Goal: Task Accomplishment & Management: Manage account settings

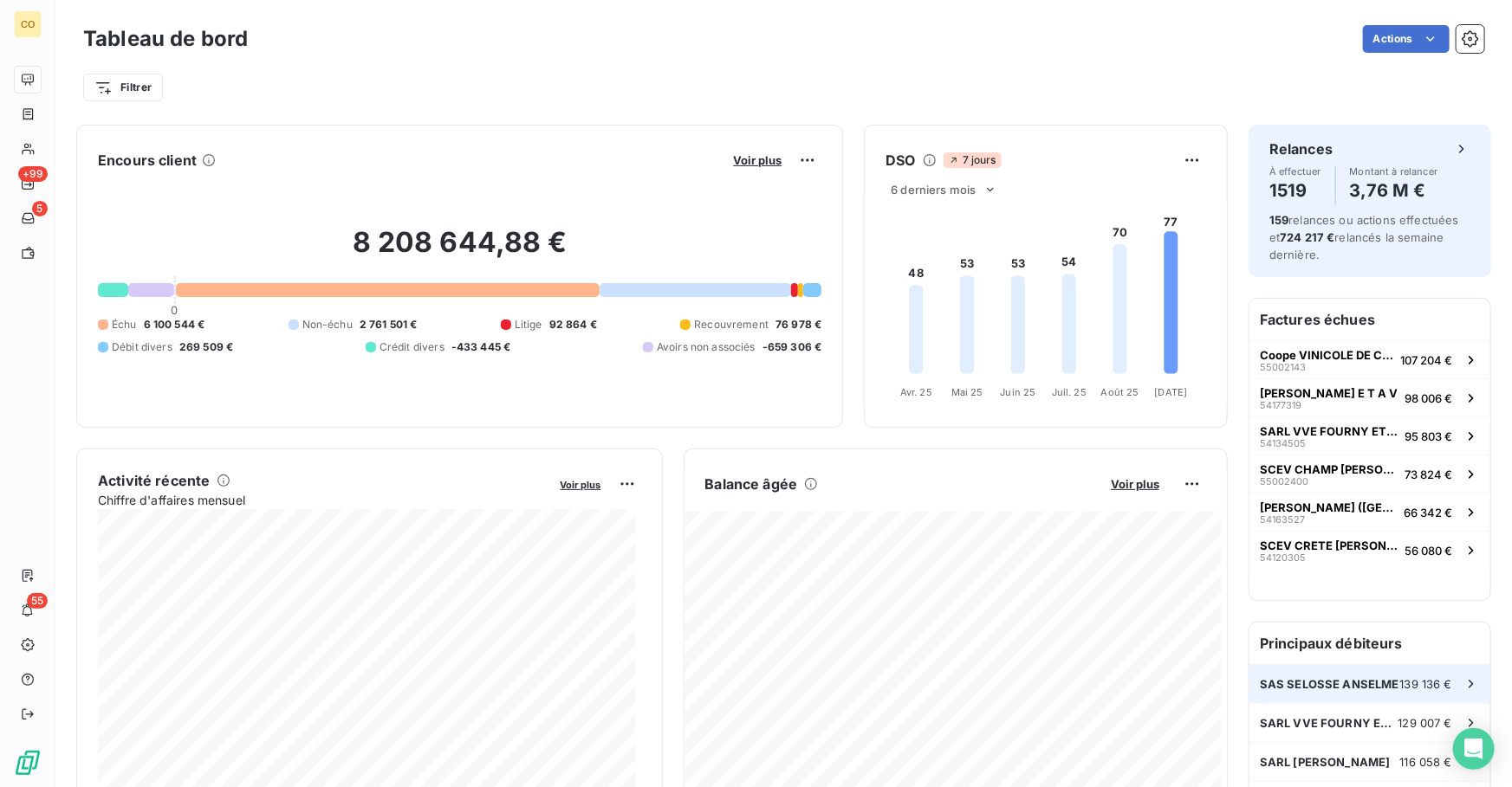
click at [1325, 690] on div "SAS [PERSON_NAME] 139 136 €" at bounding box center [1370, 684] width 241 height 38
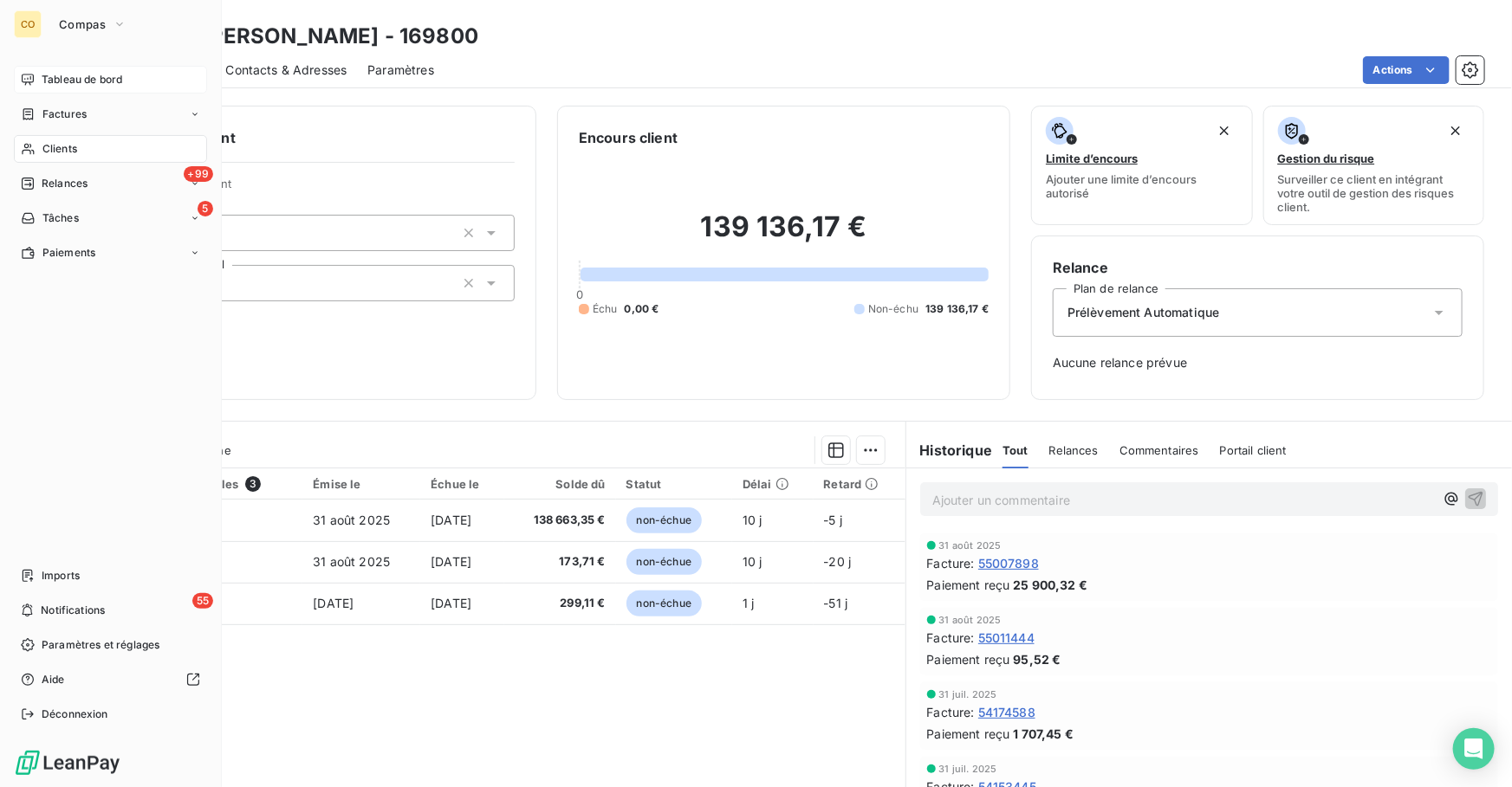
click at [101, 70] on div "Tableau de bord" at bounding box center [111, 80] width 193 height 28
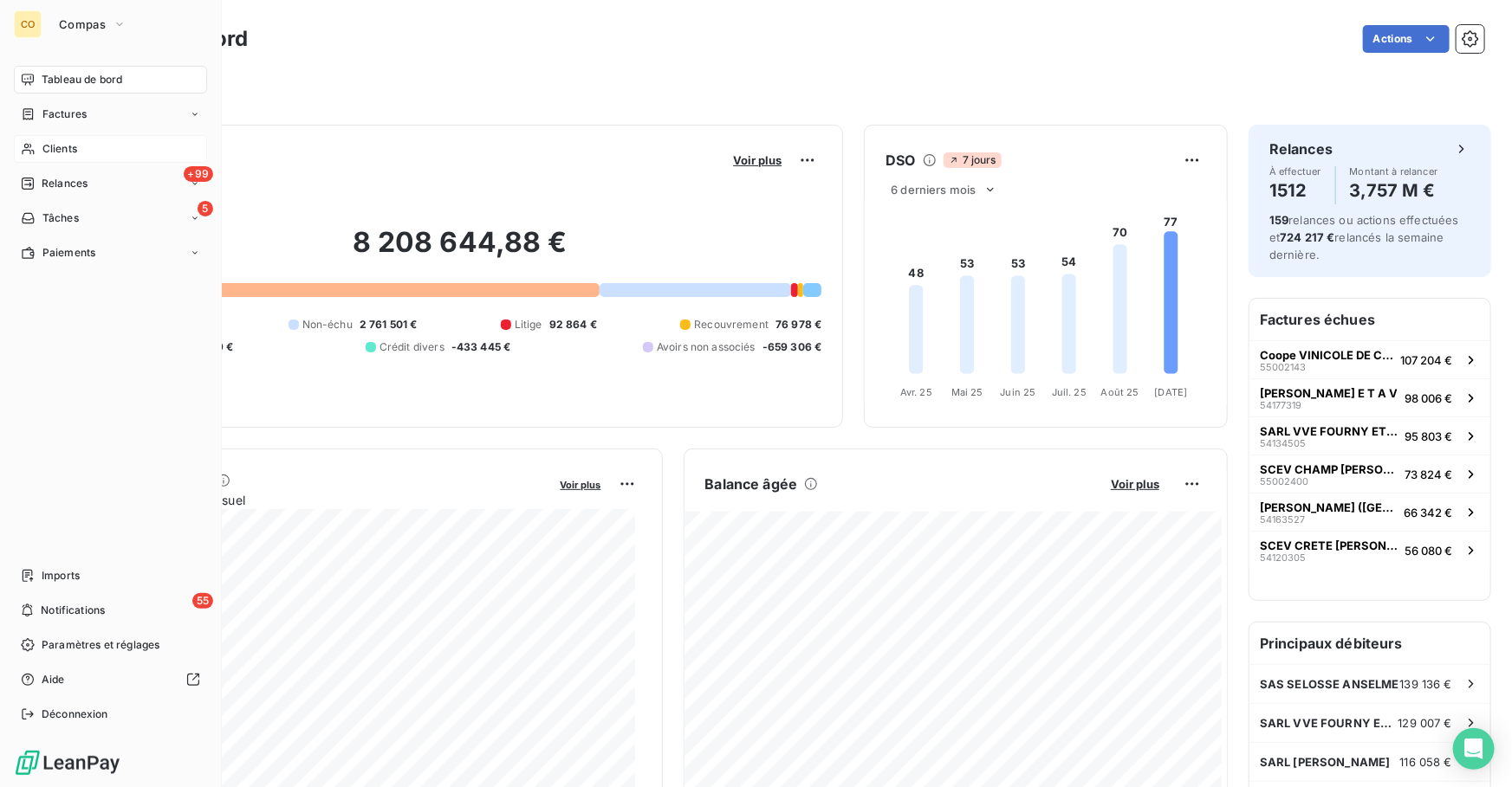
click at [67, 149] on span "Clients" at bounding box center [59, 149] width 35 height 16
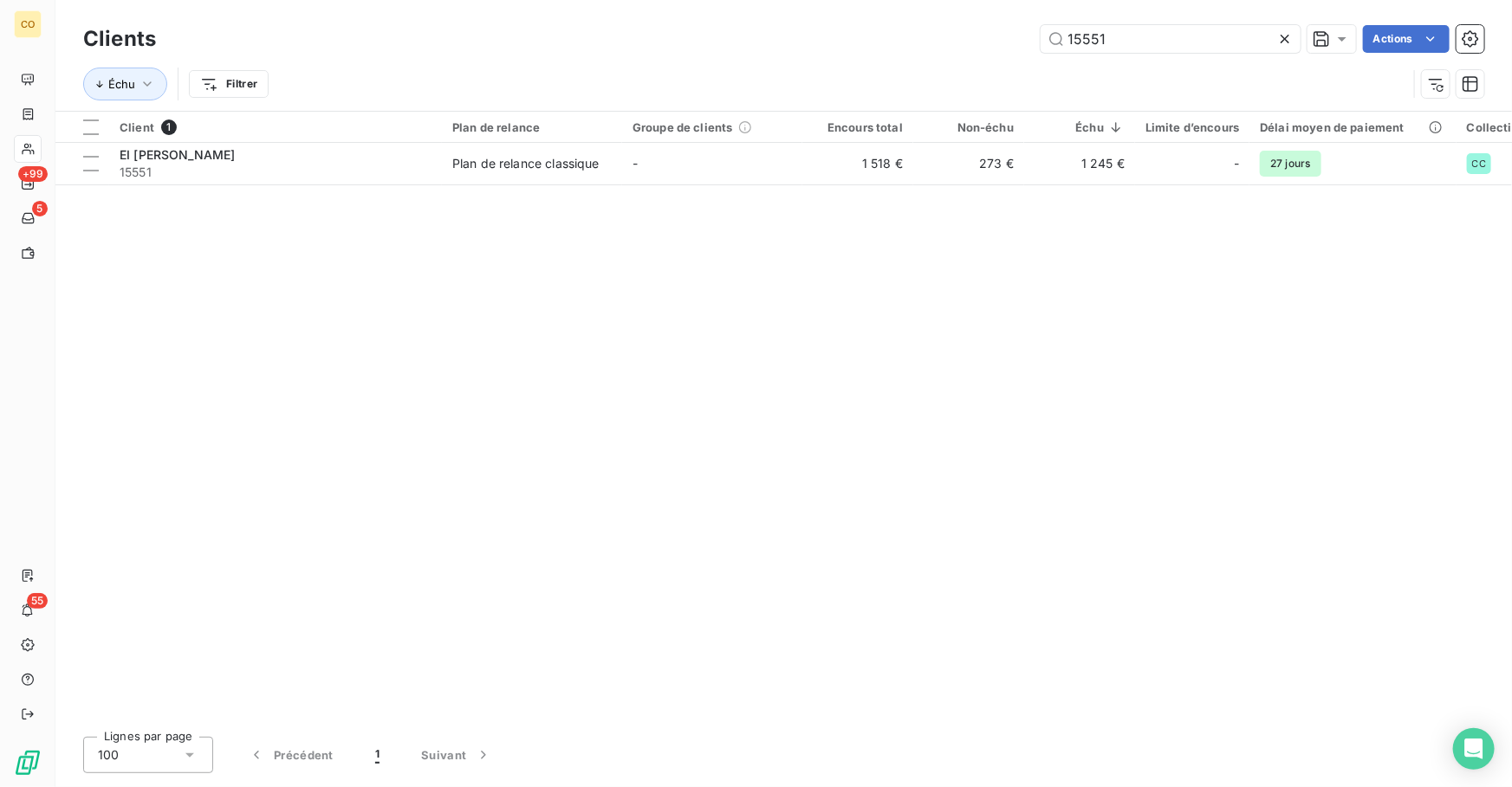
drag, startPoint x: 1208, startPoint y: 38, endPoint x: 833, endPoint y: -24, distance: 380.1
click at [833, 0] on html "CO +99 5 55 Clients 15551 Actions Échu Filtrer Client 1 Plan de relance Groupe …" at bounding box center [756, 394] width 1512 height 787
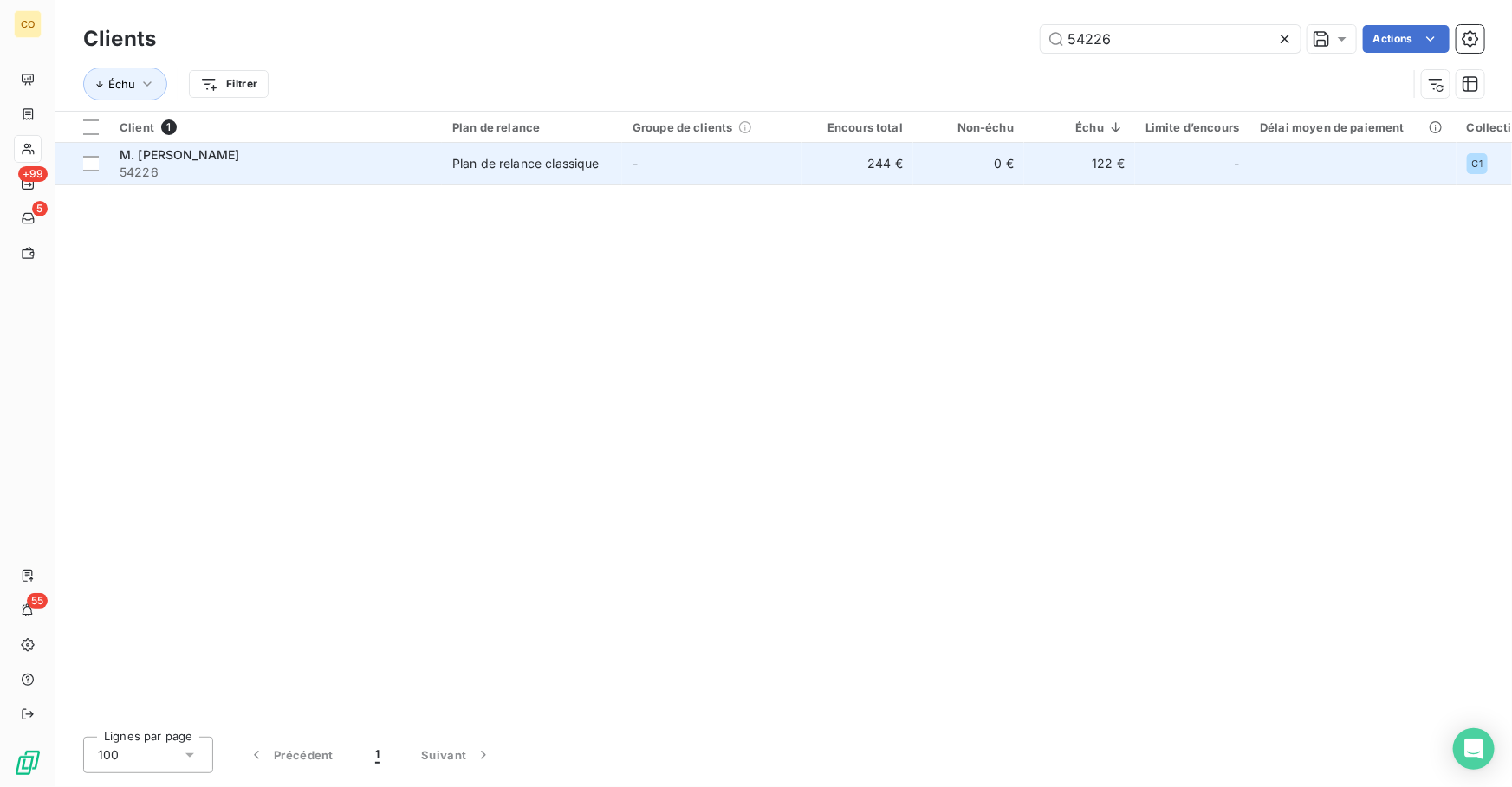
type input "54226"
click at [666, 159] on td "-" at bounding box center [712, 163] width 180 height 41
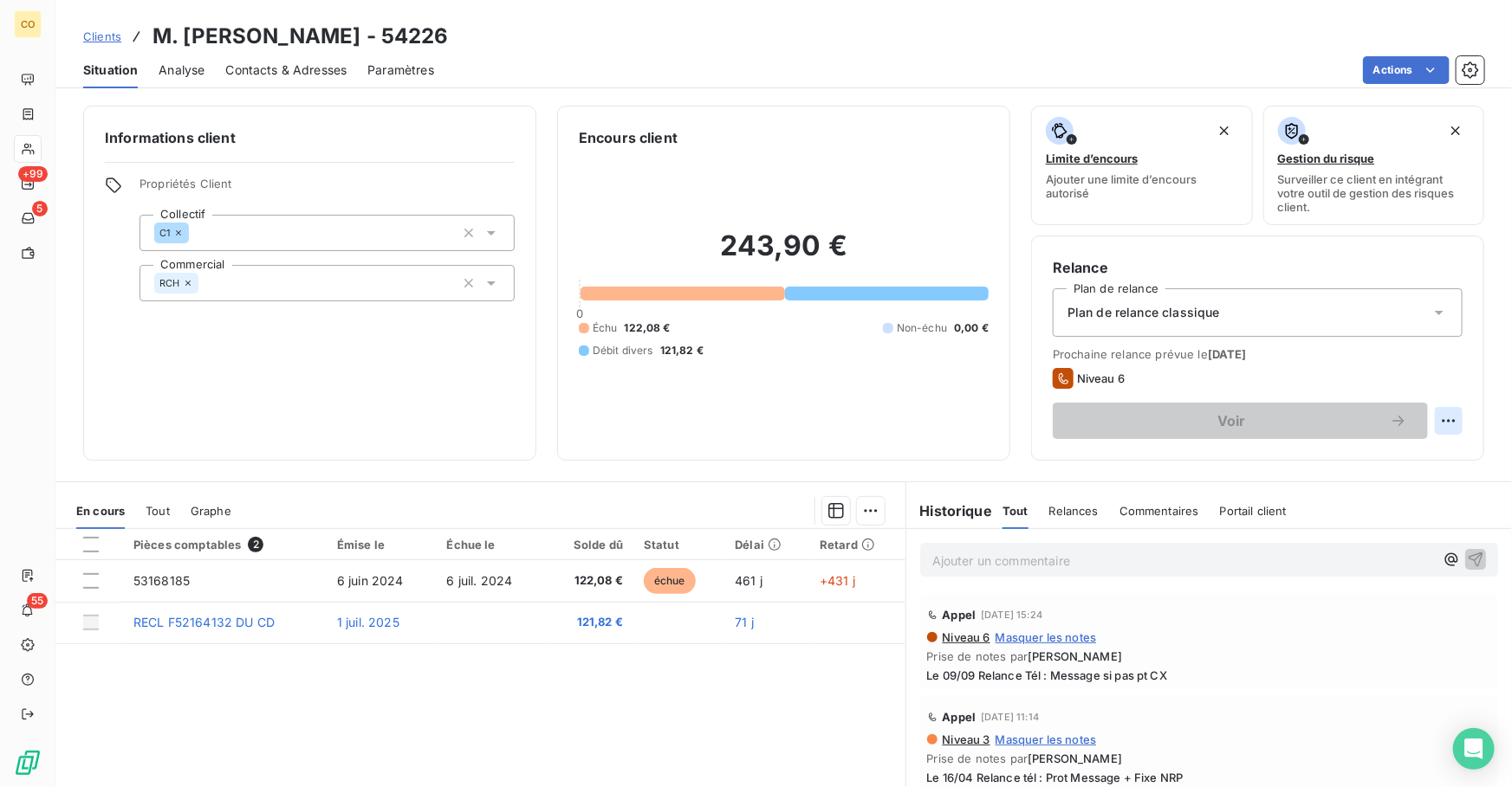
click at [1438, 415] on html "CO +99 5 55 Clients M. [PERSON_NAME] - 54226 Situation Analyse Contacts & Adres…" at bounding box center [756, 394] width 1512 height 787
click at [1370, 451] on div "Replanifier cette action" at bounding box center [1365, 458] width 155 height 28
select select "8"
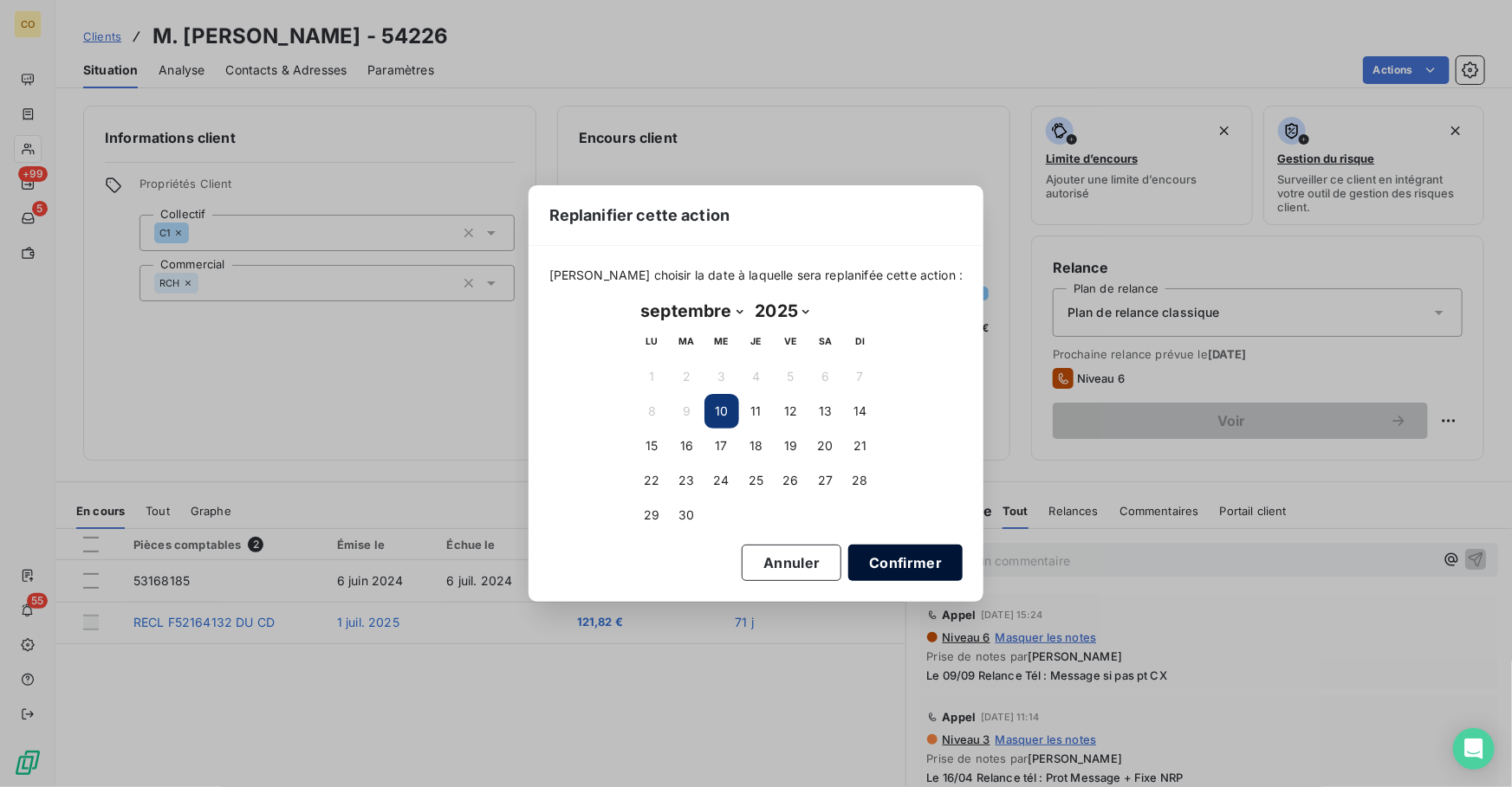
click at [873, 566] on button "Confirmer" at bounding box center [906, 562] width 114 height 37
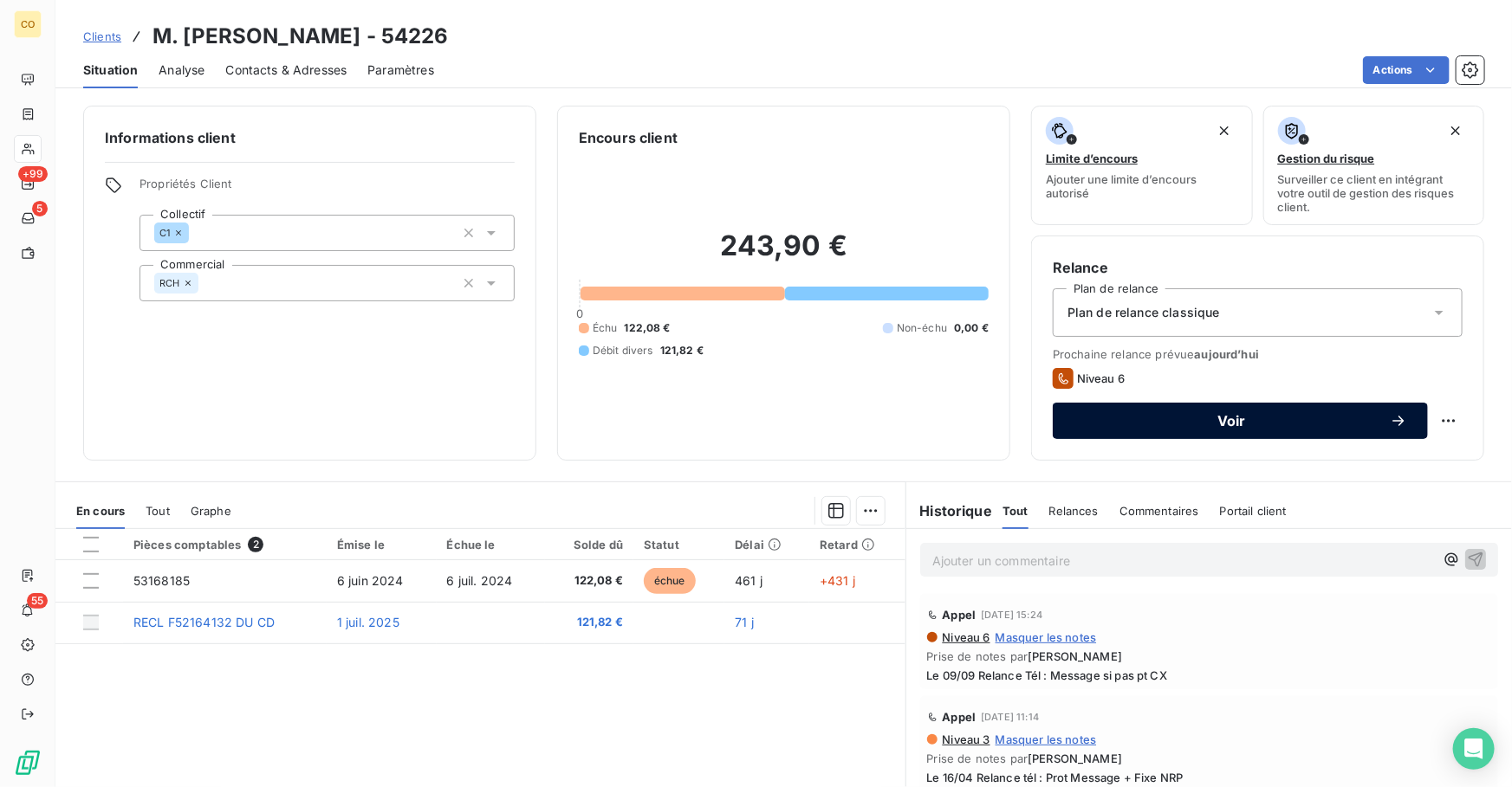
click at [1218, 426] on span "Voir" at bounding box center [1231, 421] width 316 height 14
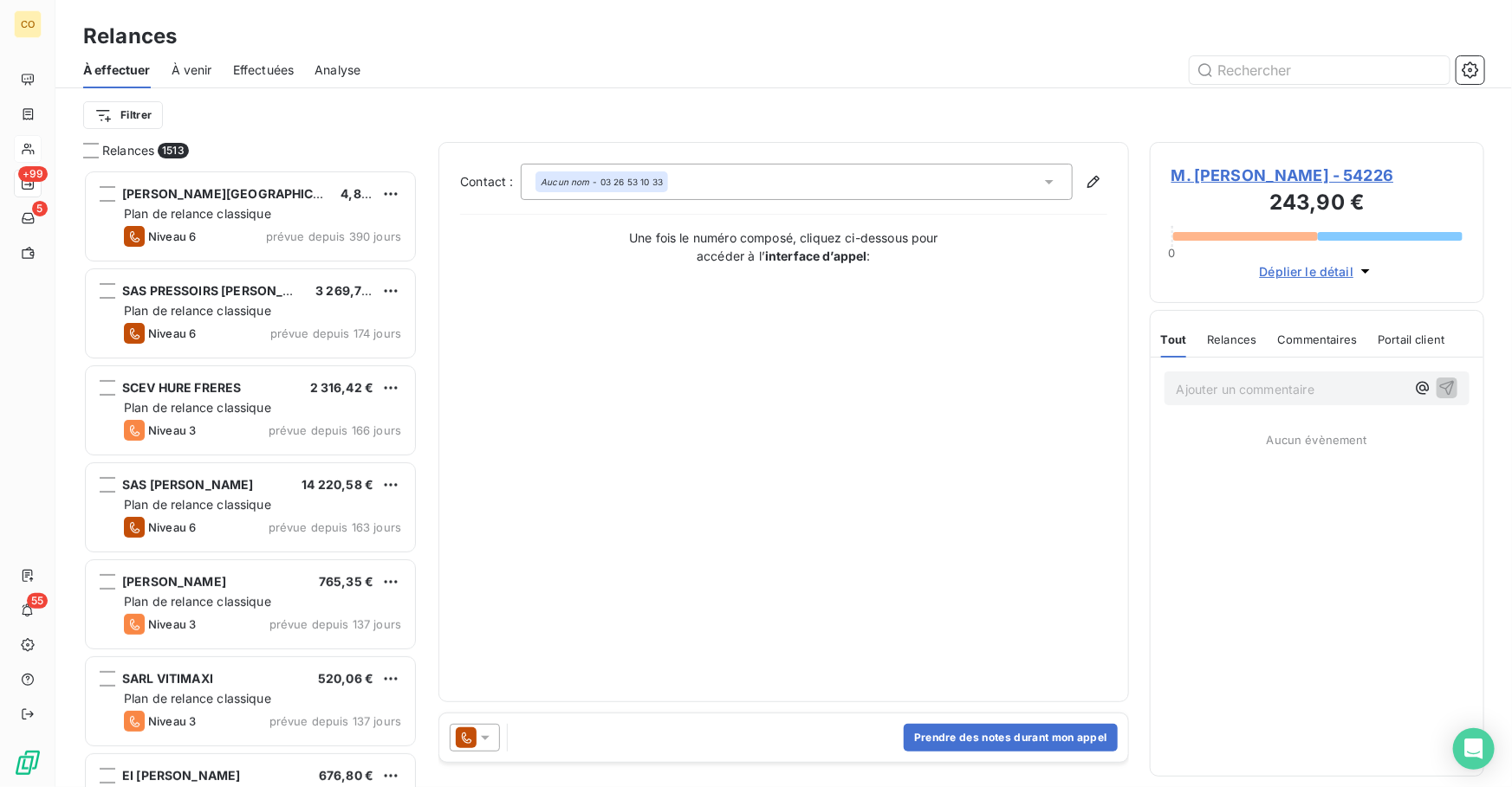
scroll to position [606, 322]
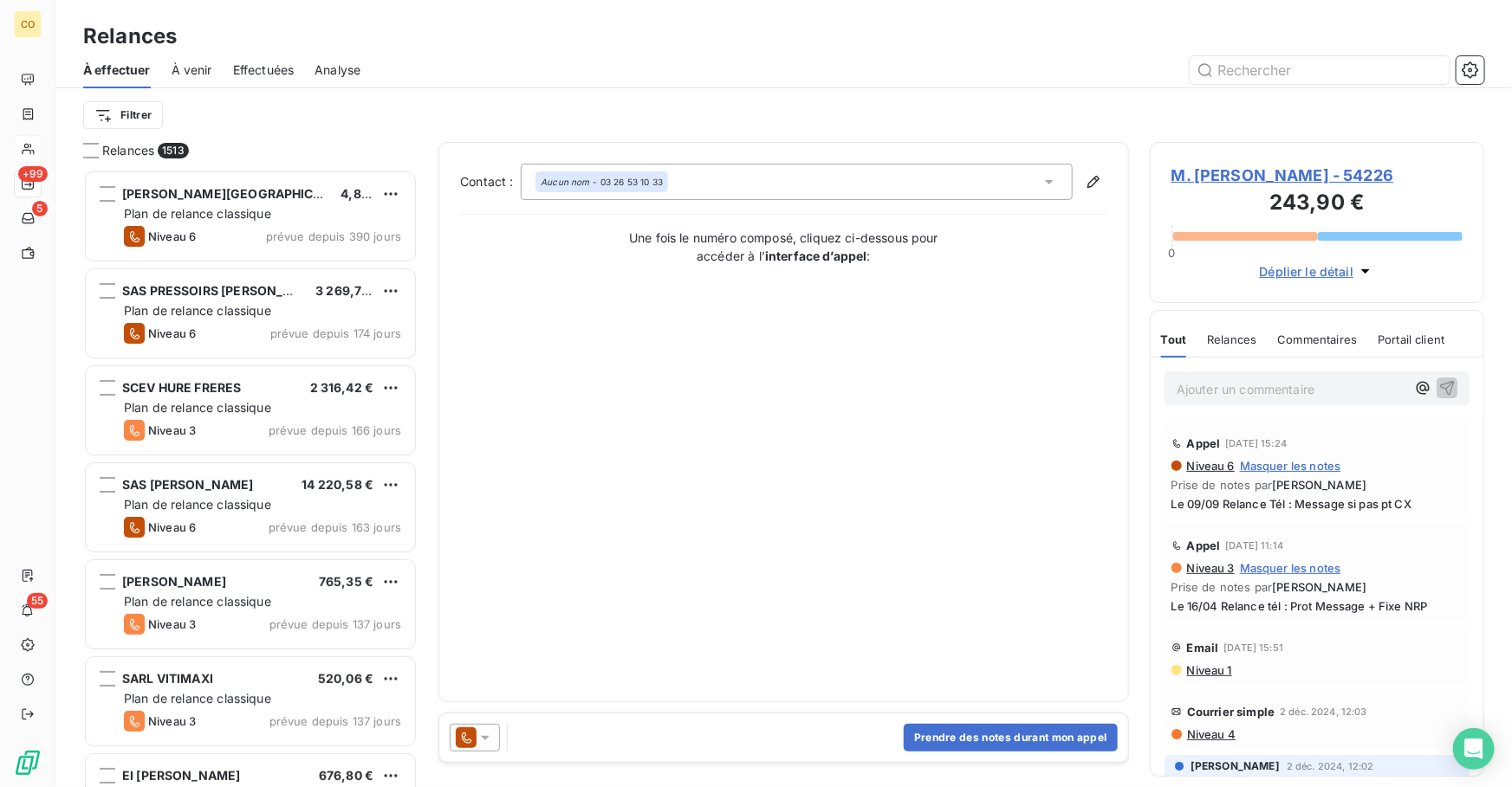
click at [489, 738] on icon at bounding box center [485, 737] width 17 height 17
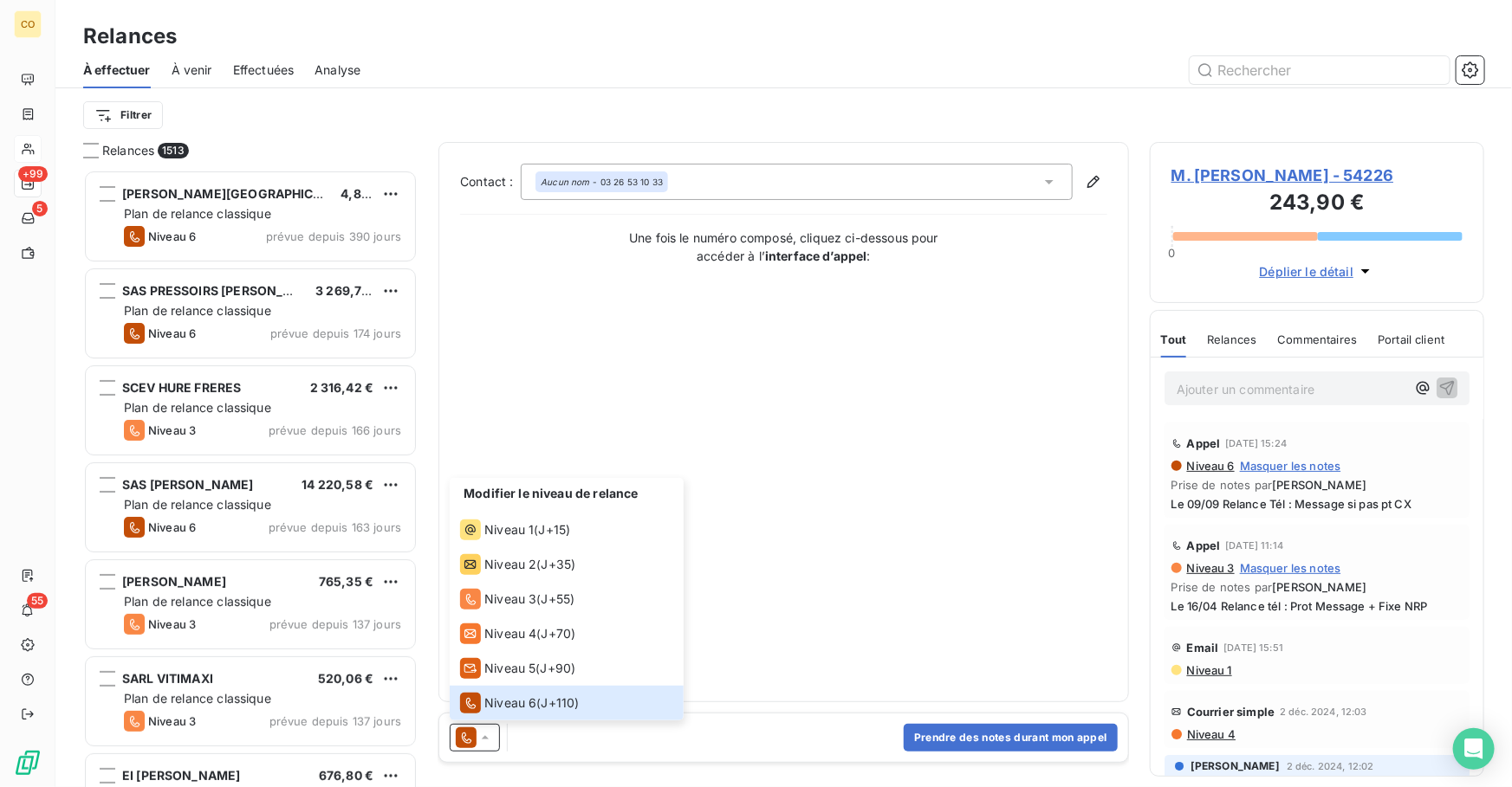
click at [1310, 177] on span "M. [PERSON_NAME] - 54226" at bounding box center [1316, 175] width 291 height 23
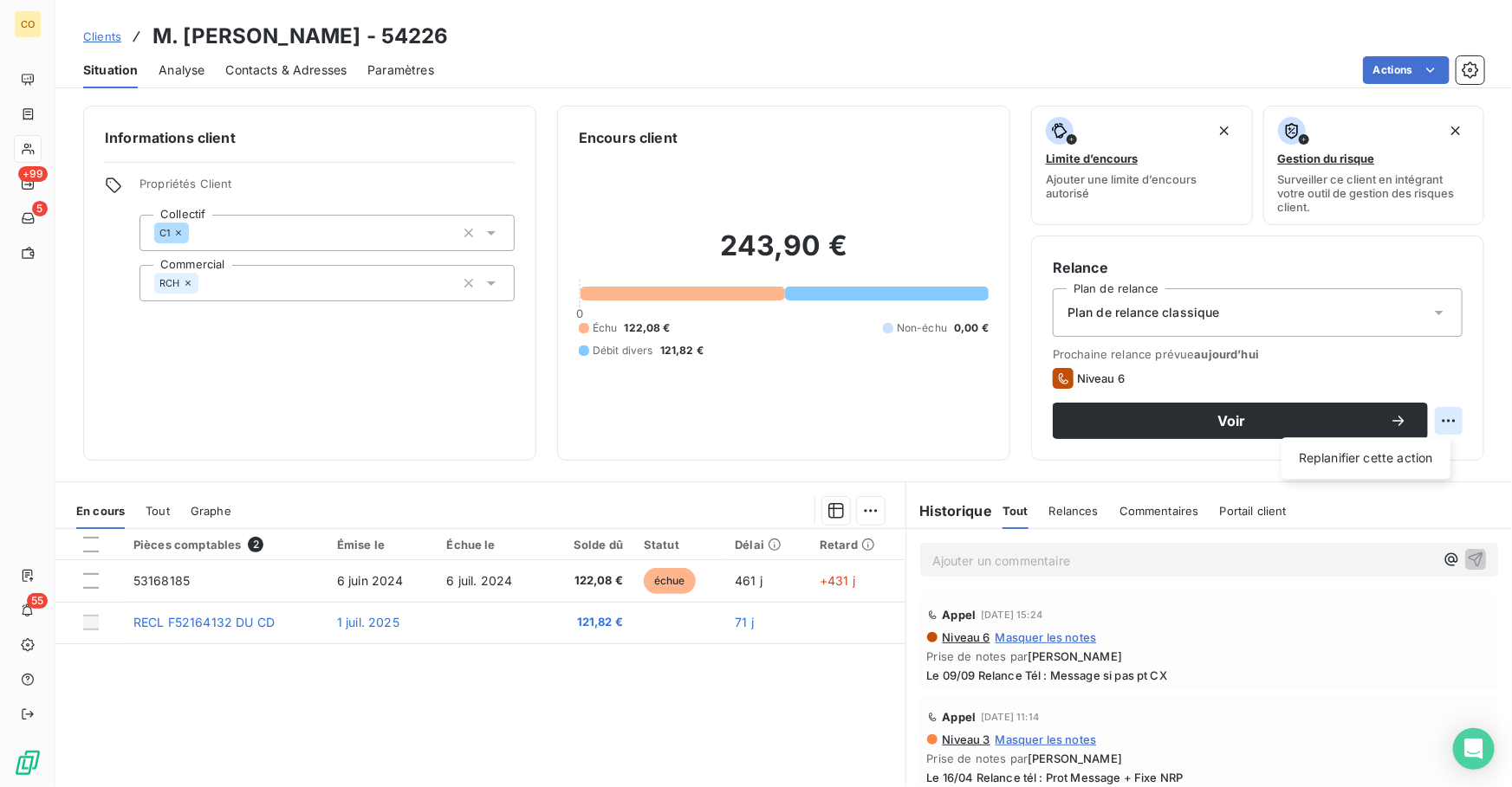
click at [1444, 419] on html "CO +99 5 55 Clients M. [PERSON_NAME] - 54226 Situation Analyse Contacts & Adres…" at bounding box center [756, 394] width 1512 height 787
click at [1373, 464] on div "Replanifier cette action" at bounding box center [1365, 458] width 155 height 28
select select "8"
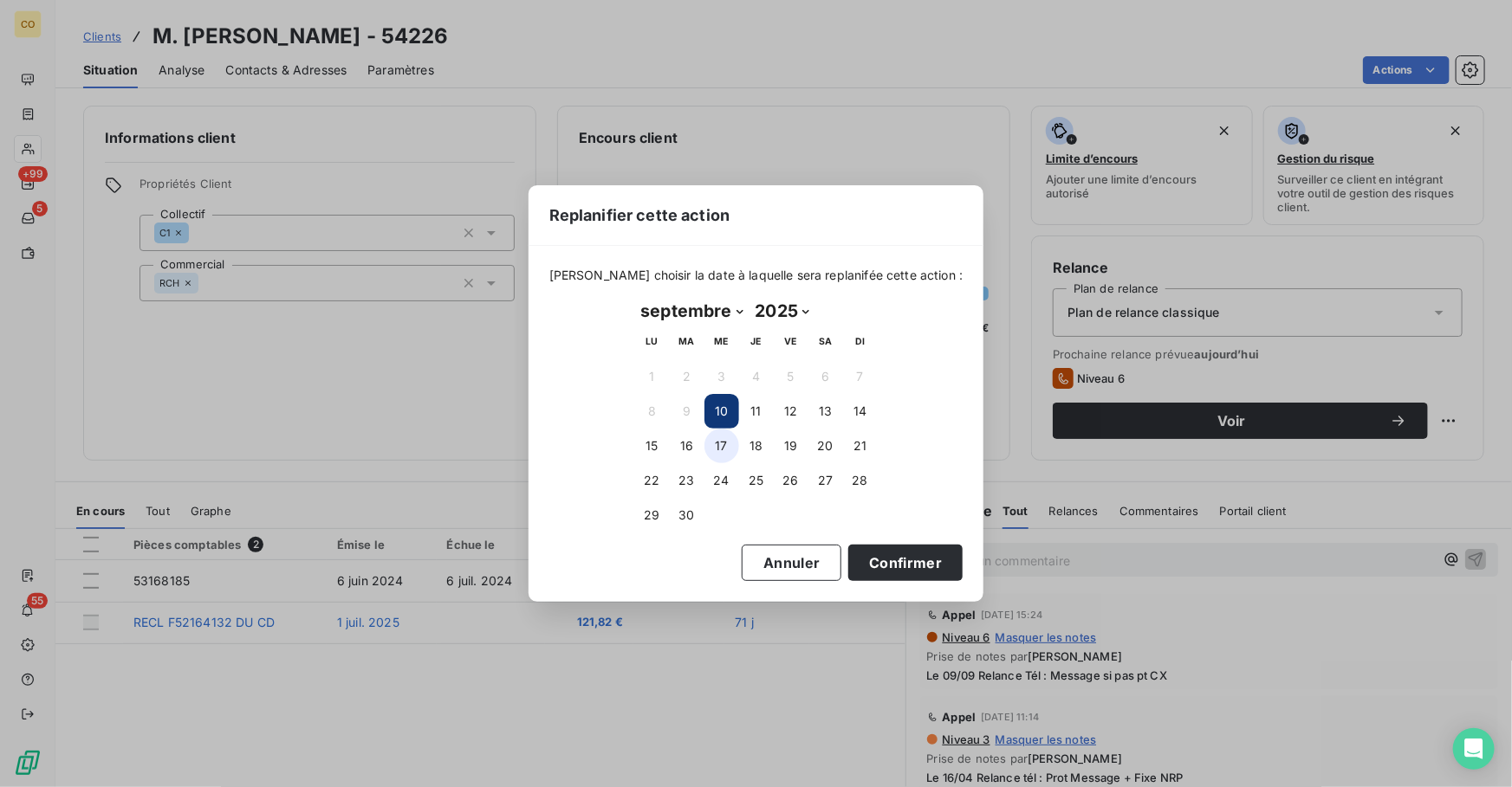
click at [727, 443] on button "17" at bounding box center [721, 445] width 35 height 35
click at [870, 560] on button "Confirmer" at bounding box center [906, 562] width 114 height 37
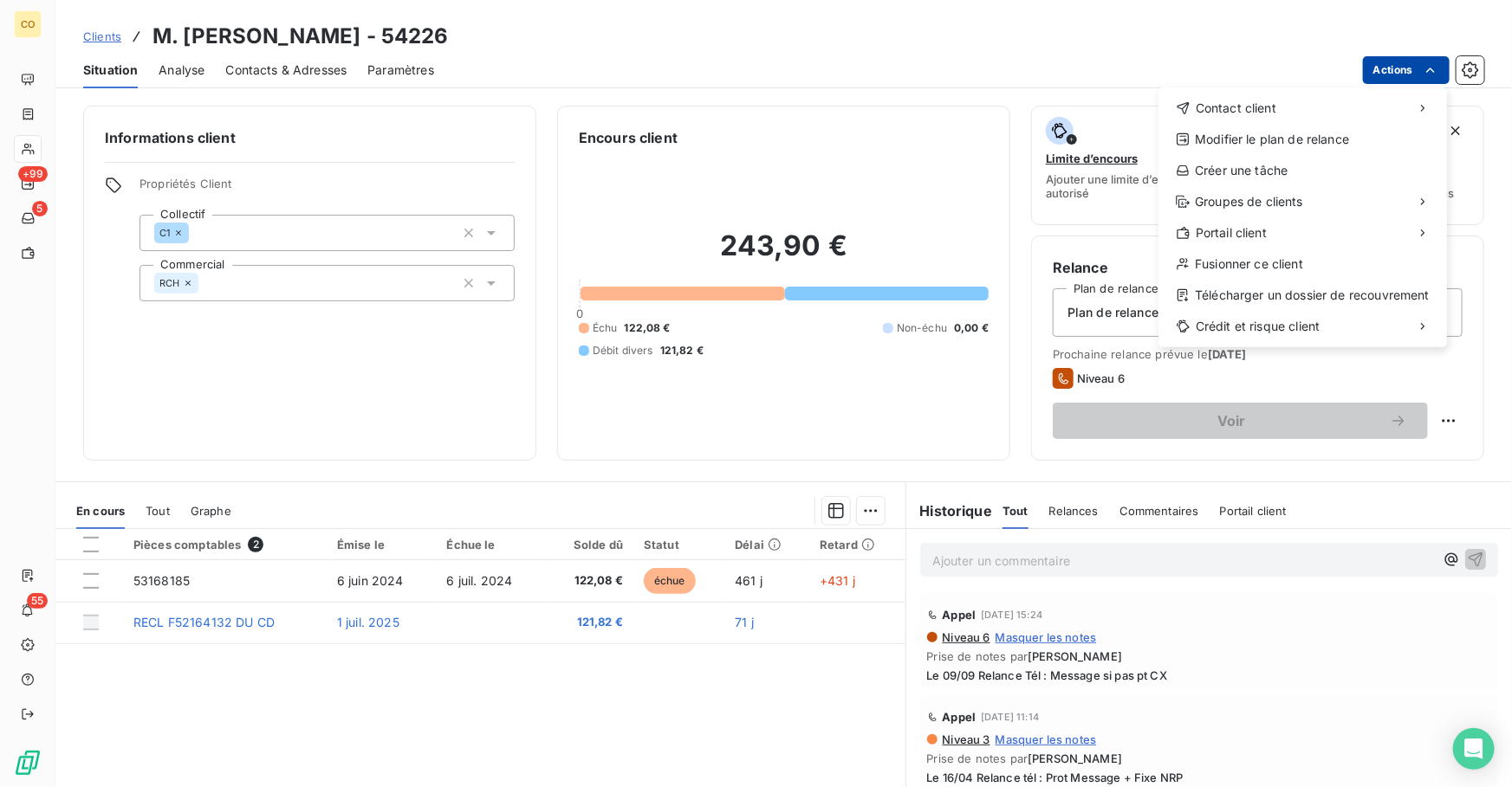
click at [1414, 67] on html "CO +99 5 55 Clients M. [PERSON_NAME] - 54226 Situation Analyse Contacts & Adres…" at bounding box center [756, 394] width 1512 height 787
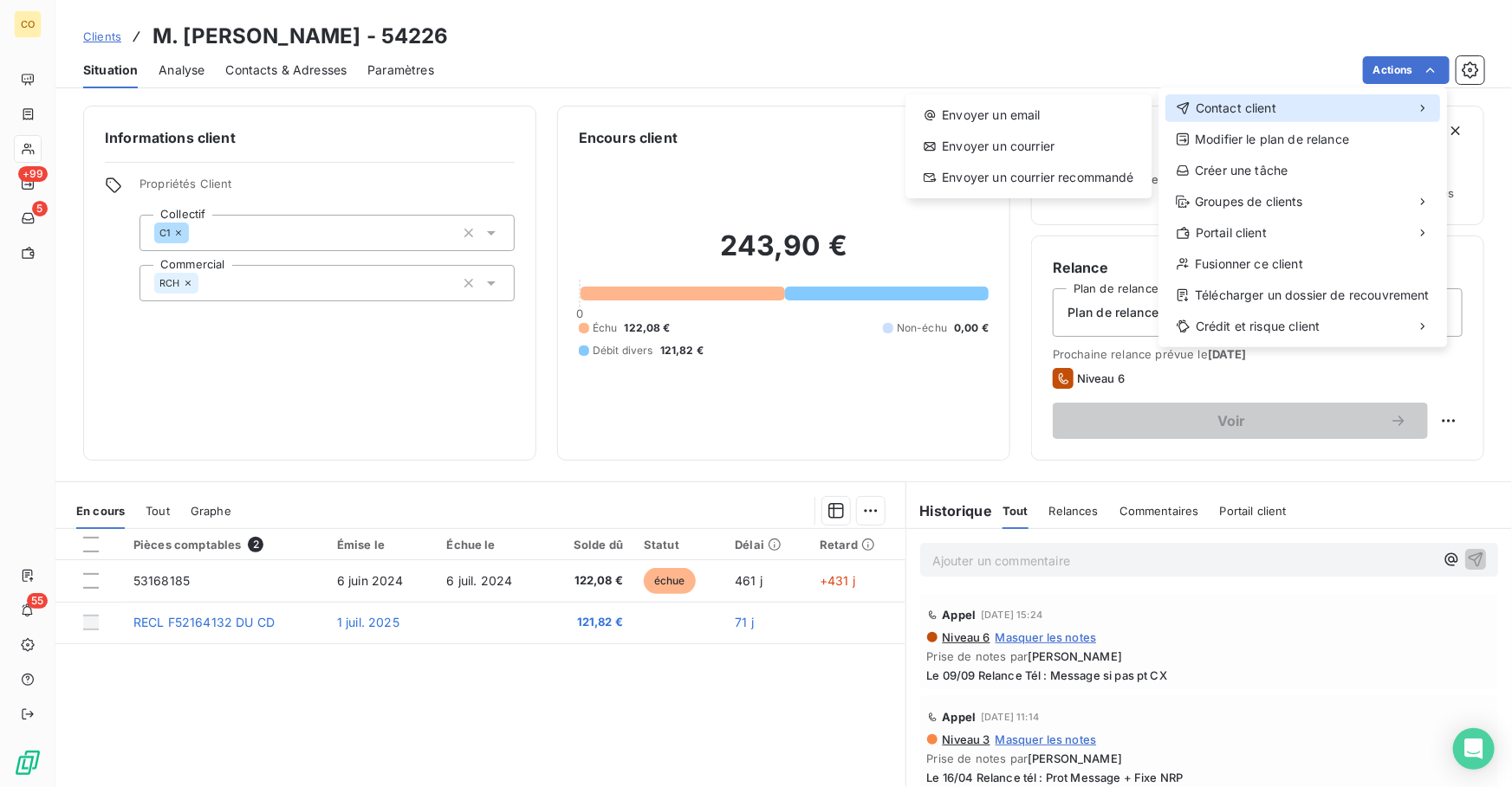
click at [1318, 108] on div "Contact client" at bounding box center [1302, 109] width 275 height 28
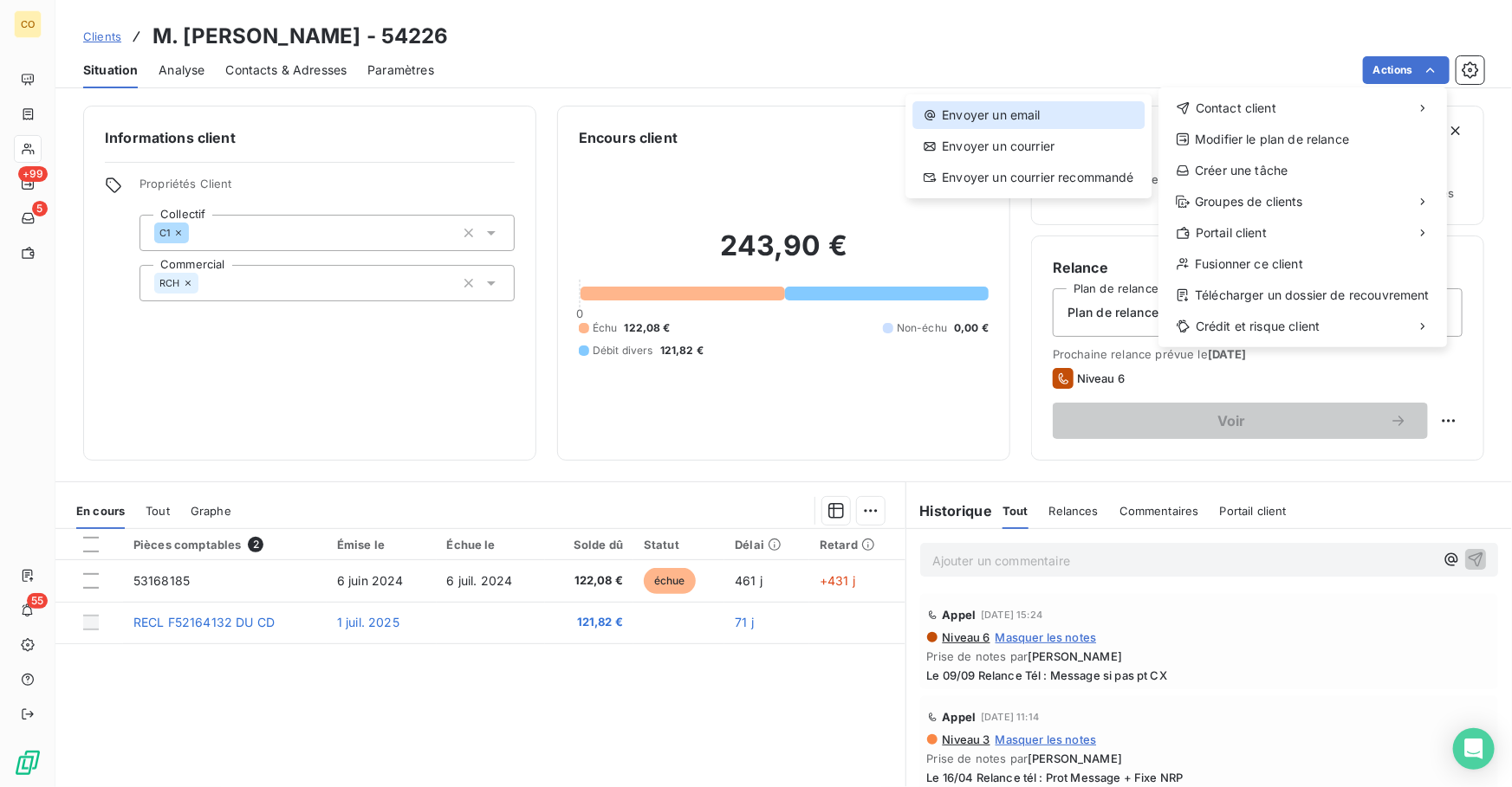
click at [1102, 112] on div "Envoyer un email" at bounding box center [1028, 115] width 232 height 28
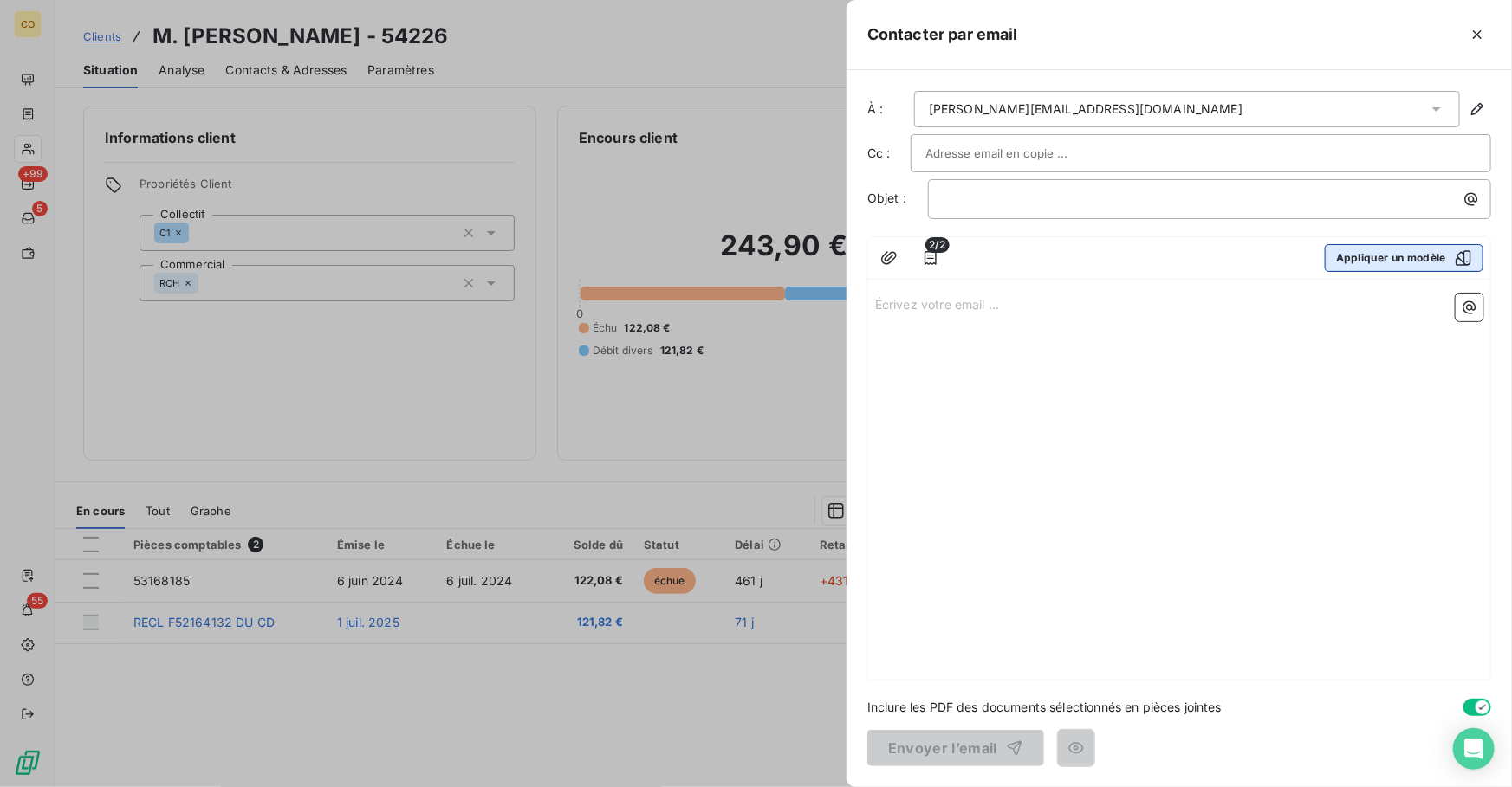
click at [1350, 258] on button "Appliquer un modèle" at bounding box center [1403, 259] width 158 height 28
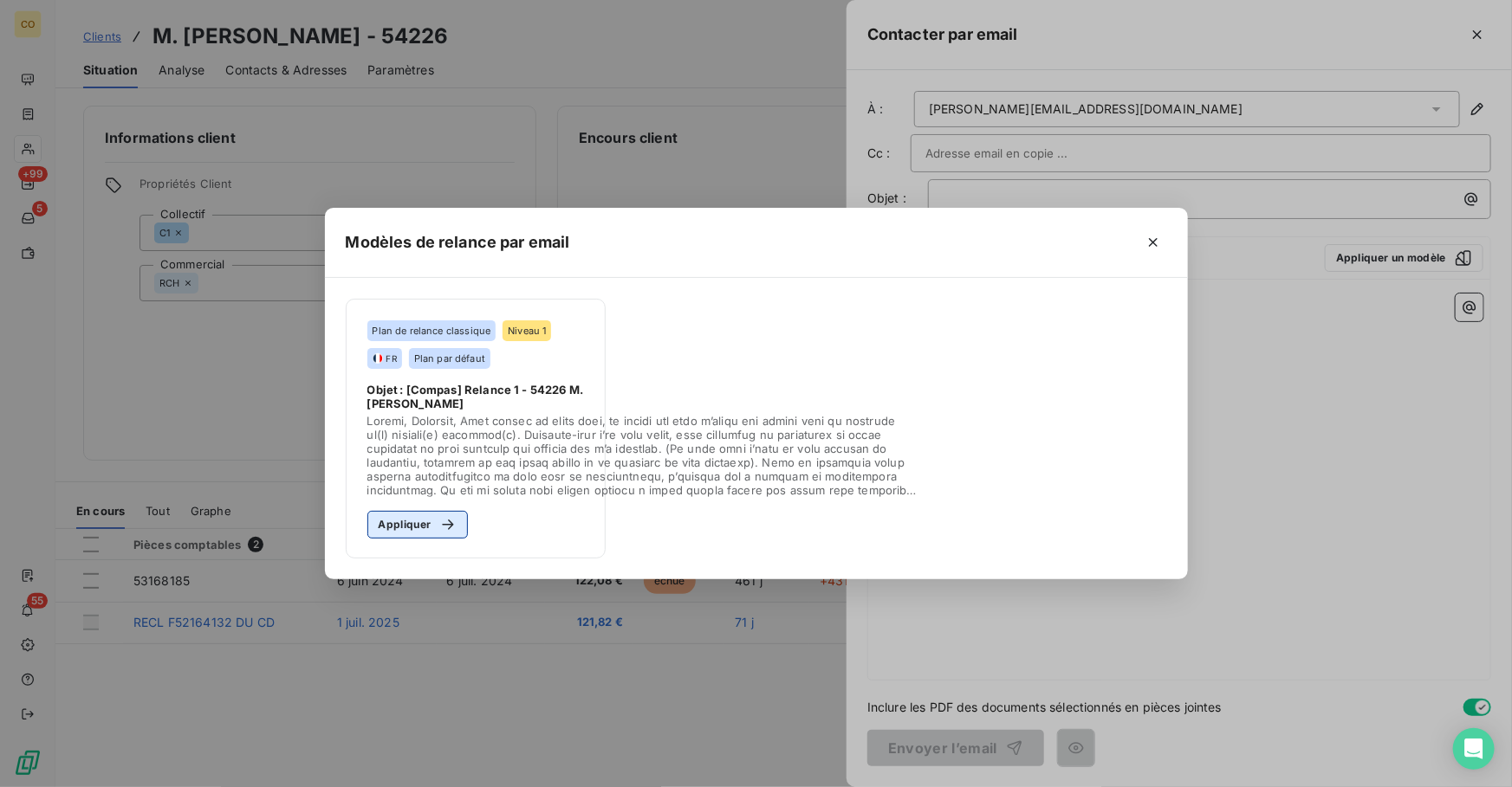
click at [420, 531] on button "Appliquer" at bounding box center [418, 525] width 101 height 28
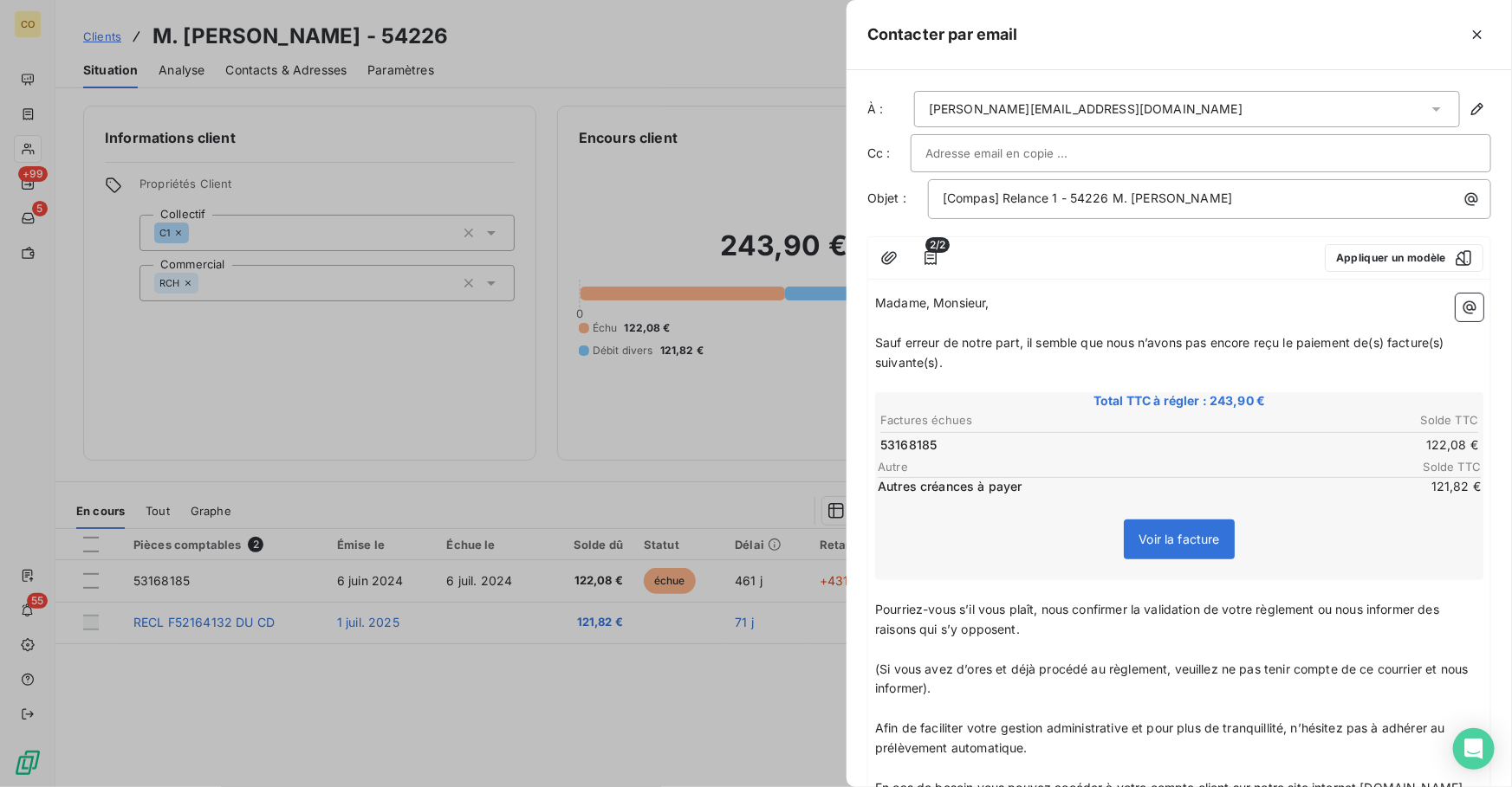
click at [1324, 611] on span "Pourriez-vous s’il vous plaît, nous confirmer la validation de votre règlement …" at bounding box center [1158, 618] width 567 height 35
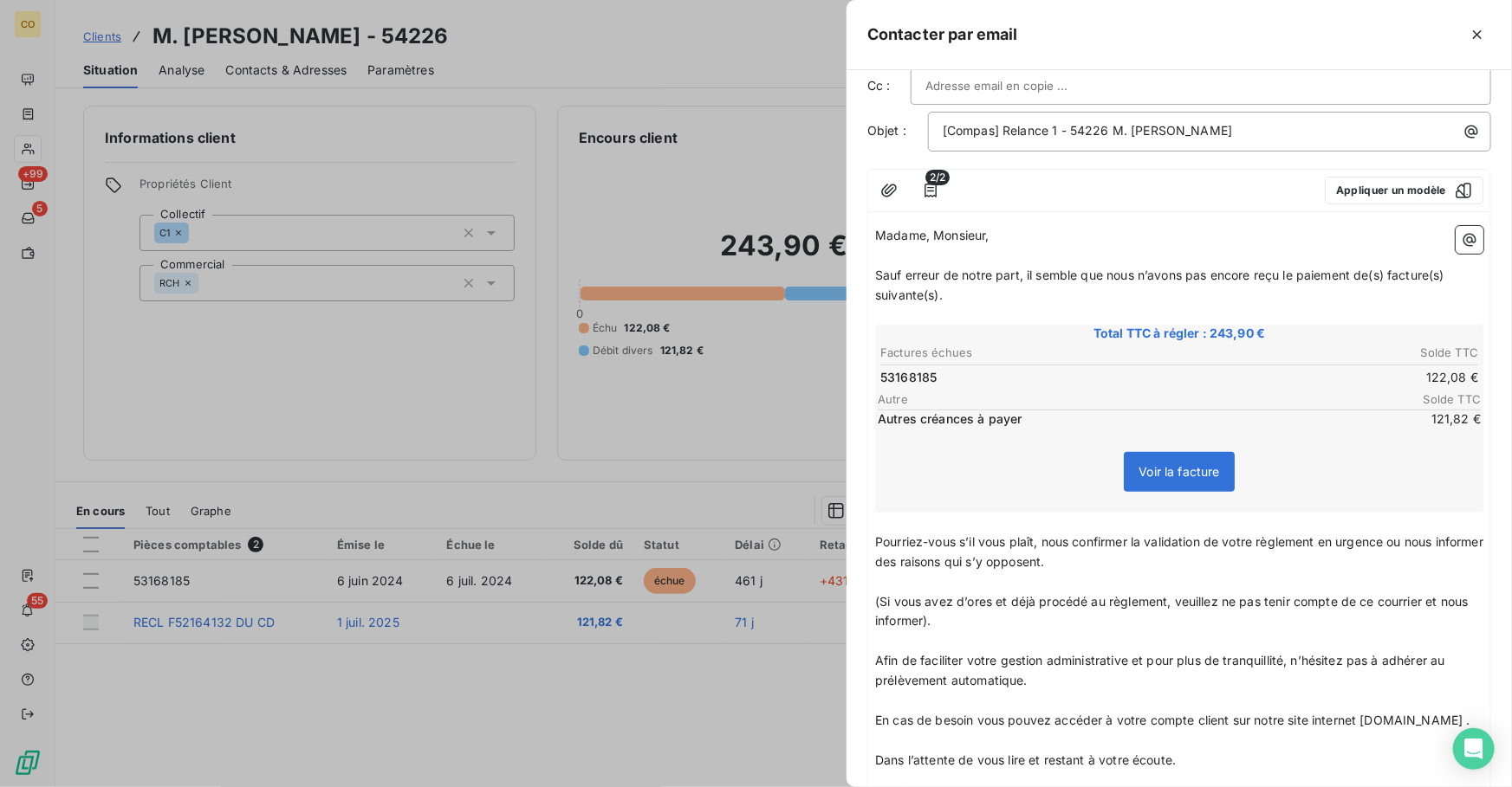
scroll to position [32, 0]
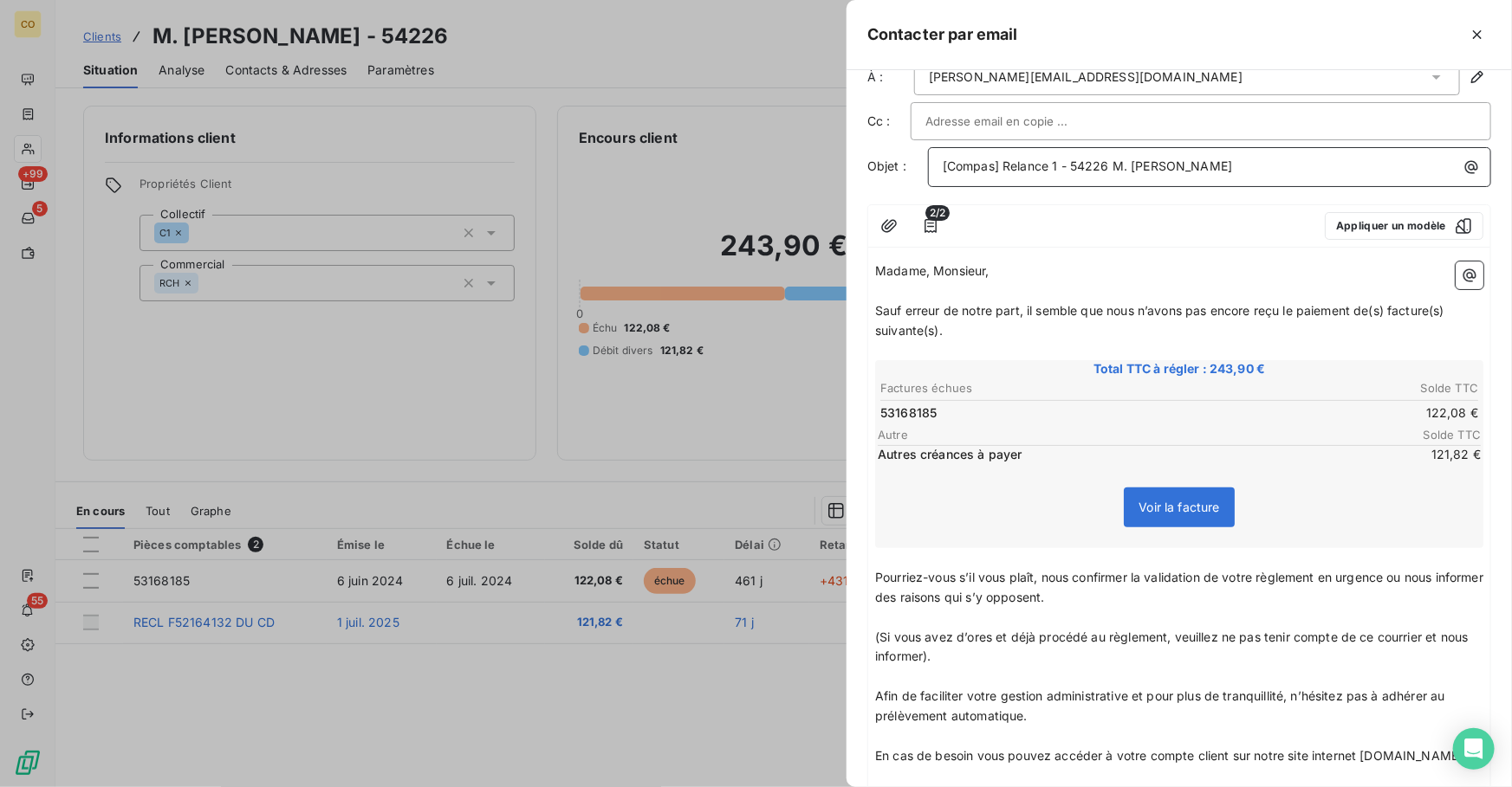
click at [1056, 171] on span "[Compas] Relance 1 - 54226 M. [PERSON_NAME]" at bounding box center [1086, 166] width 290 height 15
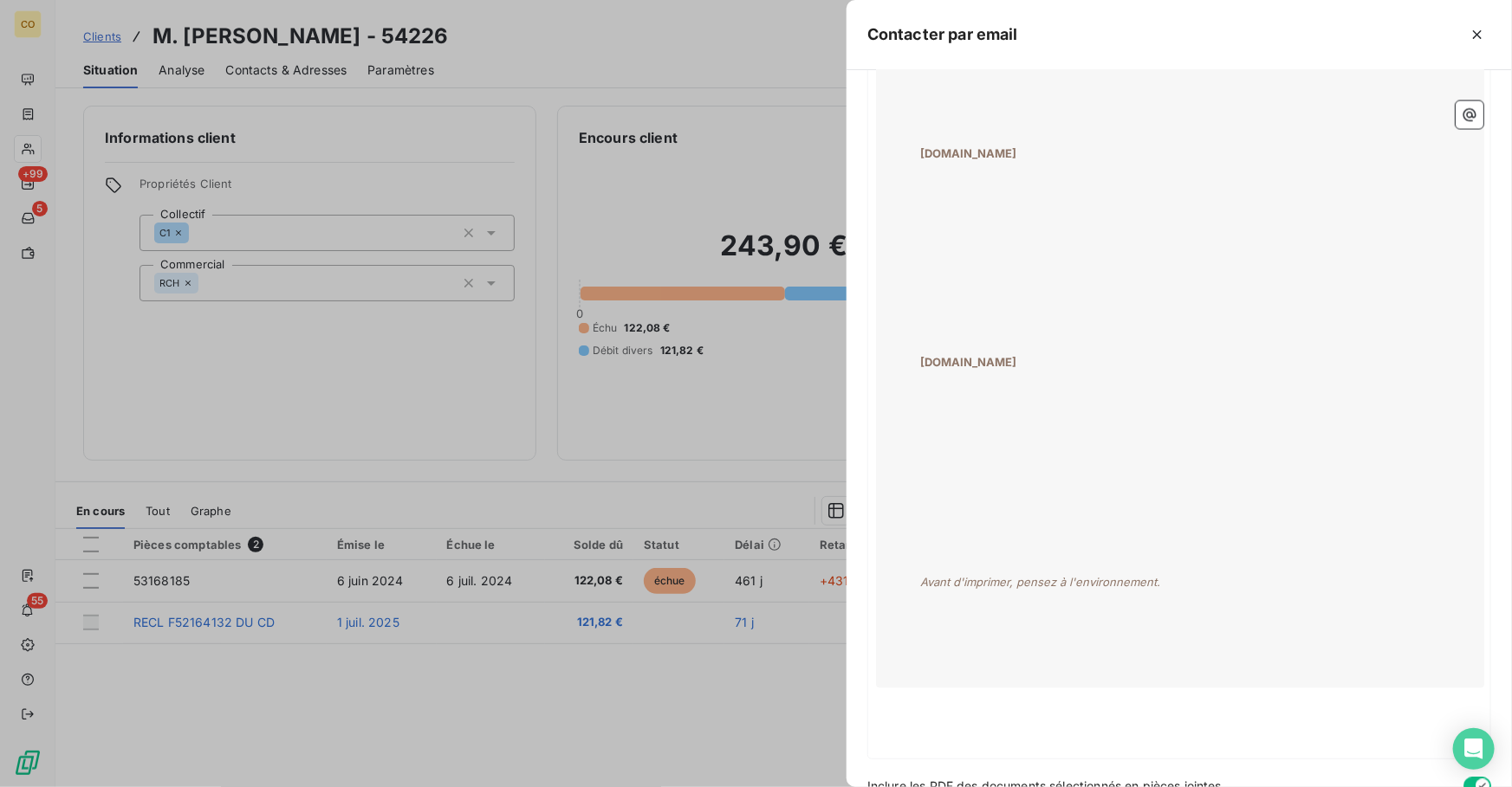
scroll to position [1614, 0]
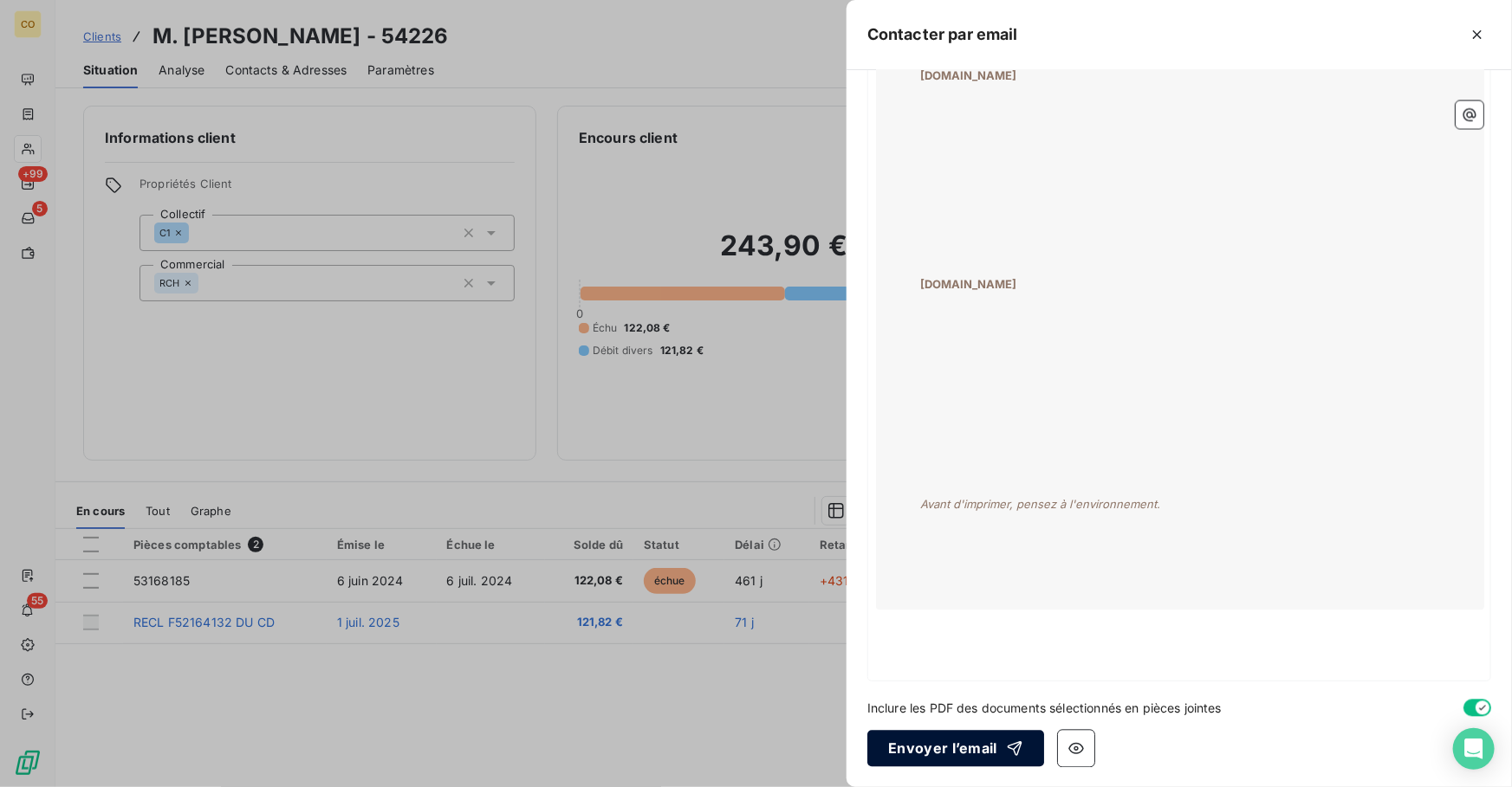
click at [947, 742] on button "Envoyer l’email" at bounding box center [955, 749] width 177 height 37
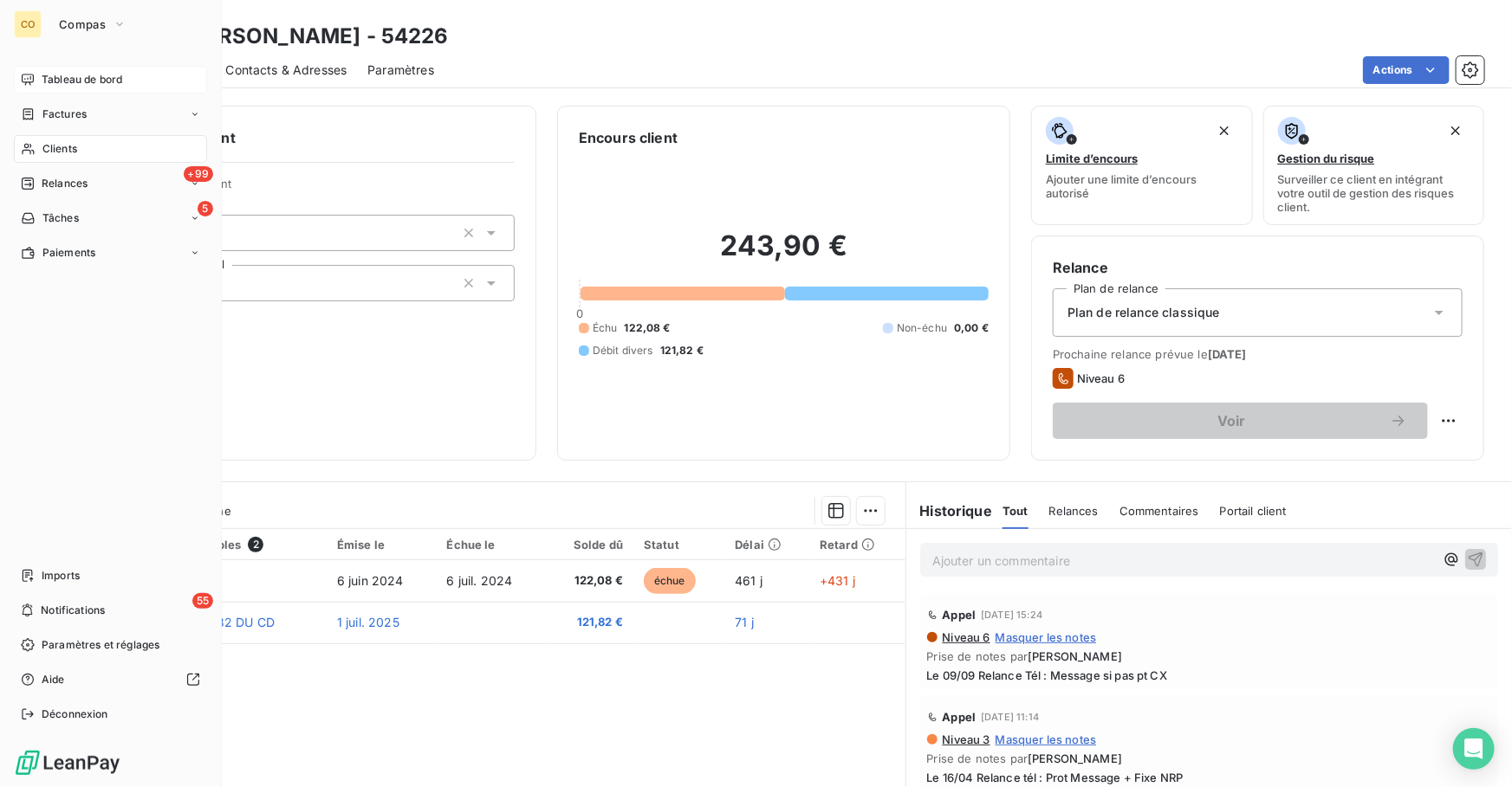
click at [48, 78] on span "Tableau de bord" at bounding box center [82, 80] width 81 height 16
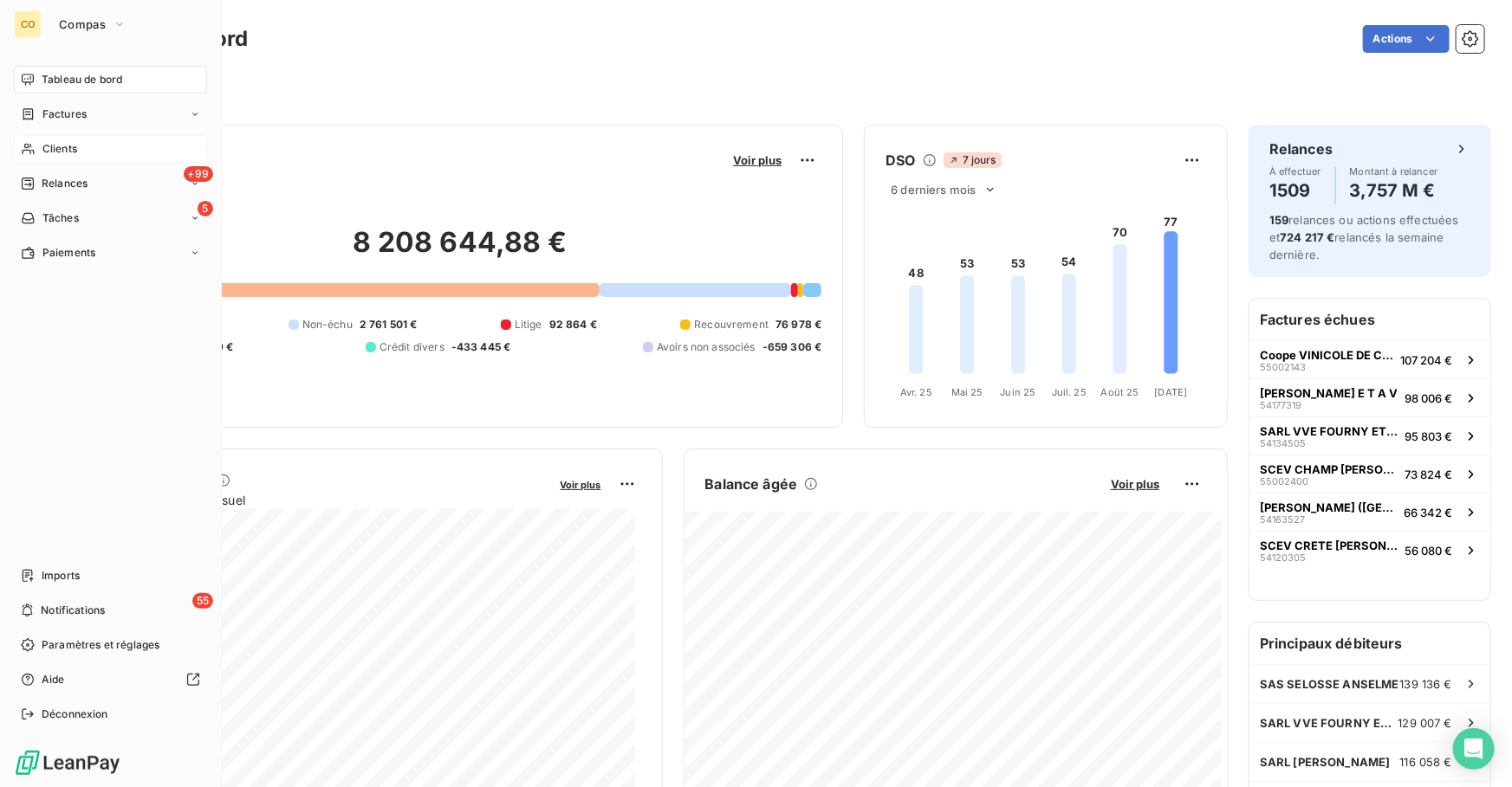
click at [109, 146] on div "Clients" at bounding box center [111, 149] width 193 height 28
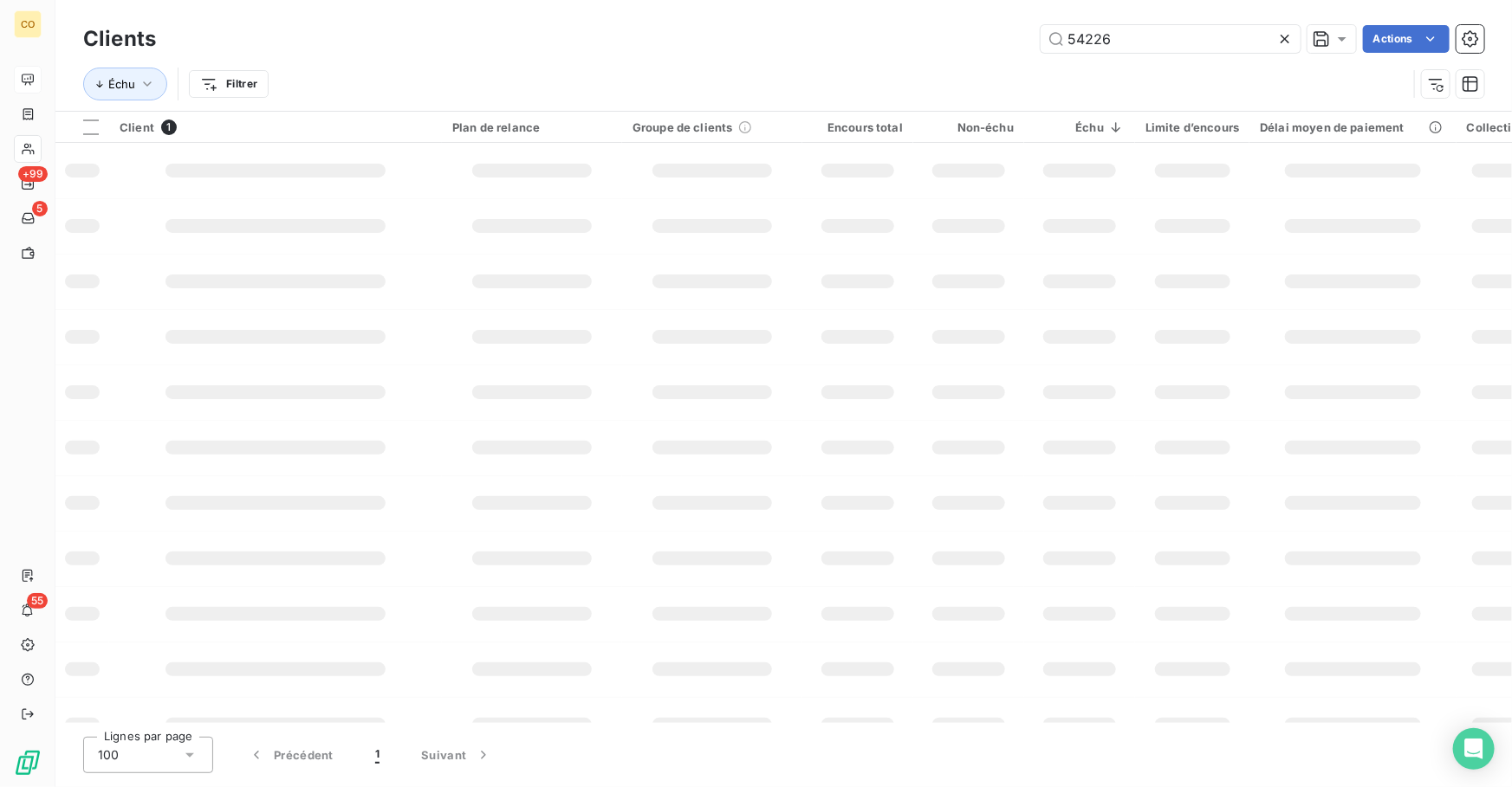
drag, startPoint x: 1121, startPoint y: 45, endPoint x: 971, endPoint y: 40, distance: 150.1
click at [1013, 33] on div "54226 Actions" at bounding box center [831, 39] width 1307 height 28
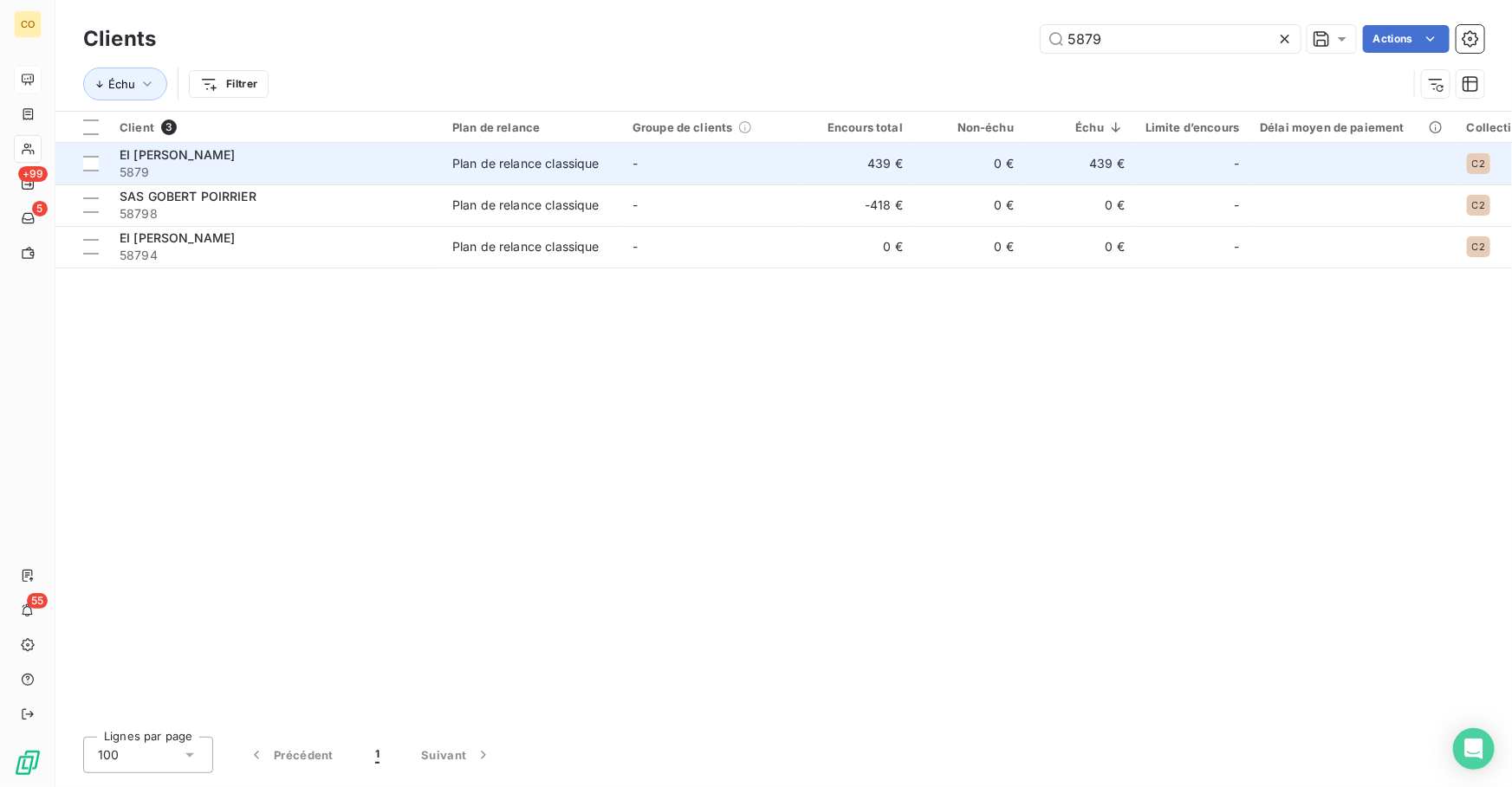
type input "5879"
click at [665, 156] on td "-" at bounding box center [712, 163] width 180 height 41
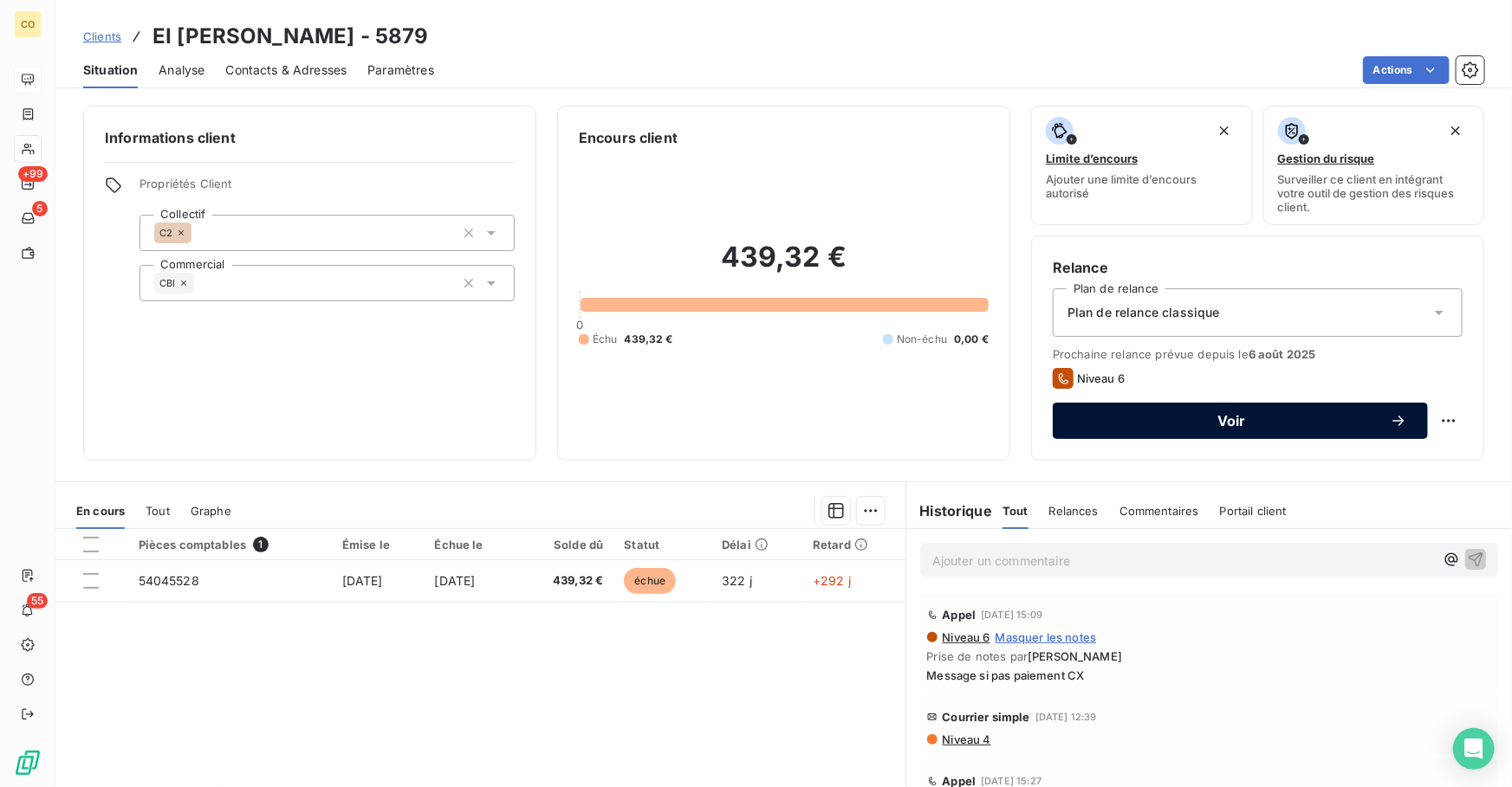
click at [1104, 416] on span "Voir" at bounding box center [1231, 421] width 316 height 14
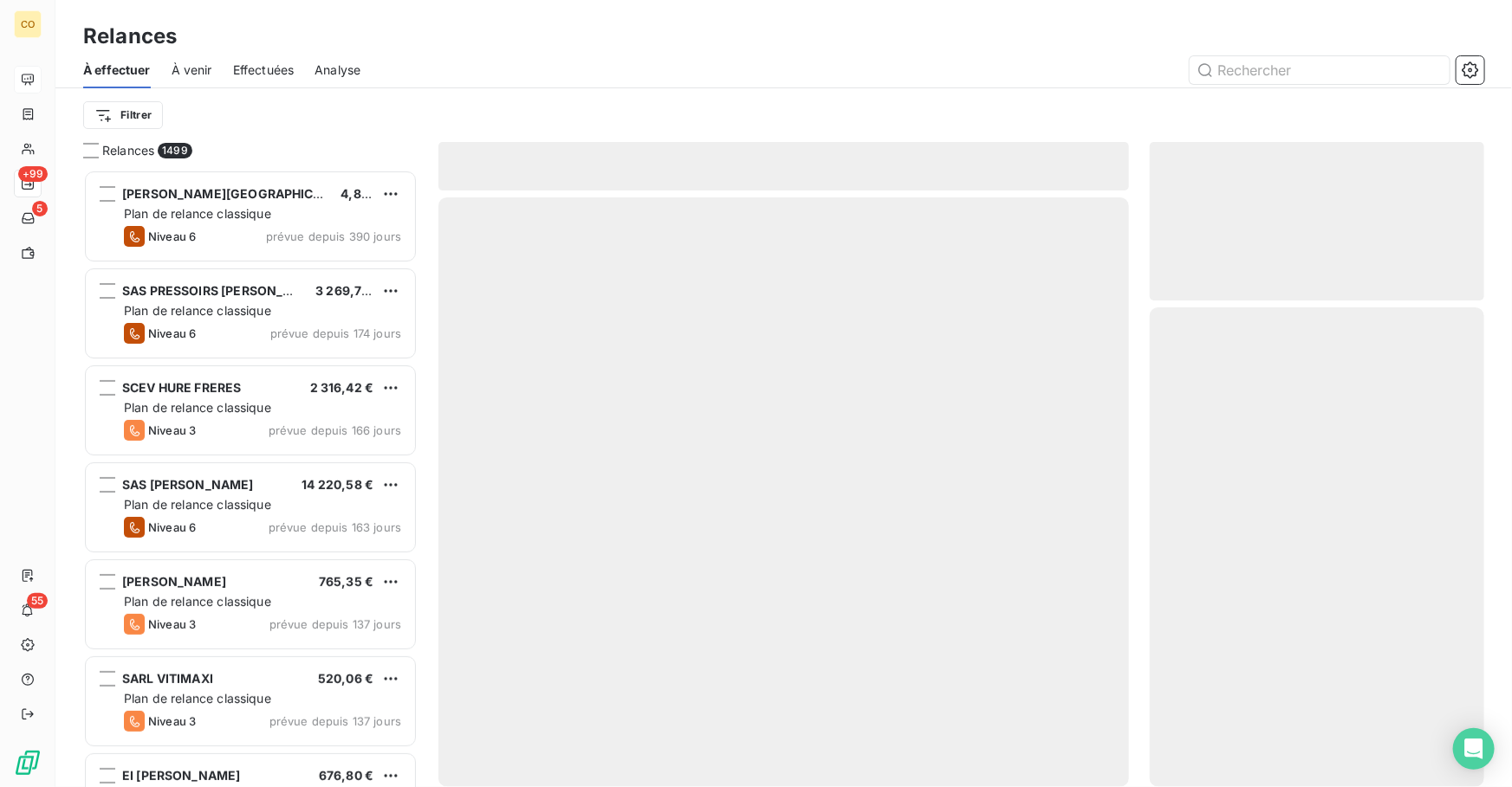
scroll to position [606, 322]
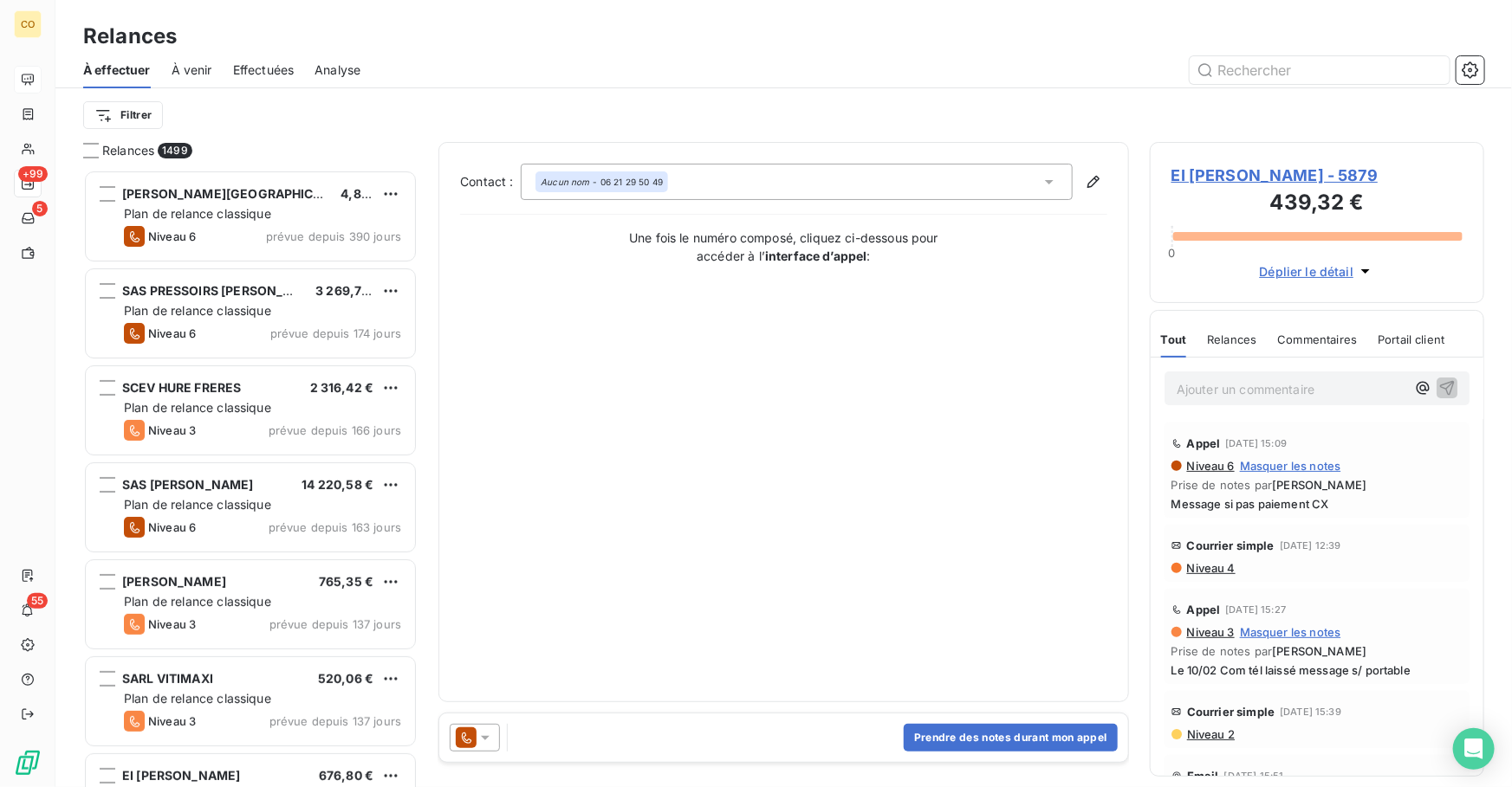
click at [473, 735] on icon at bounding box center [466, 737] width 21 height 21
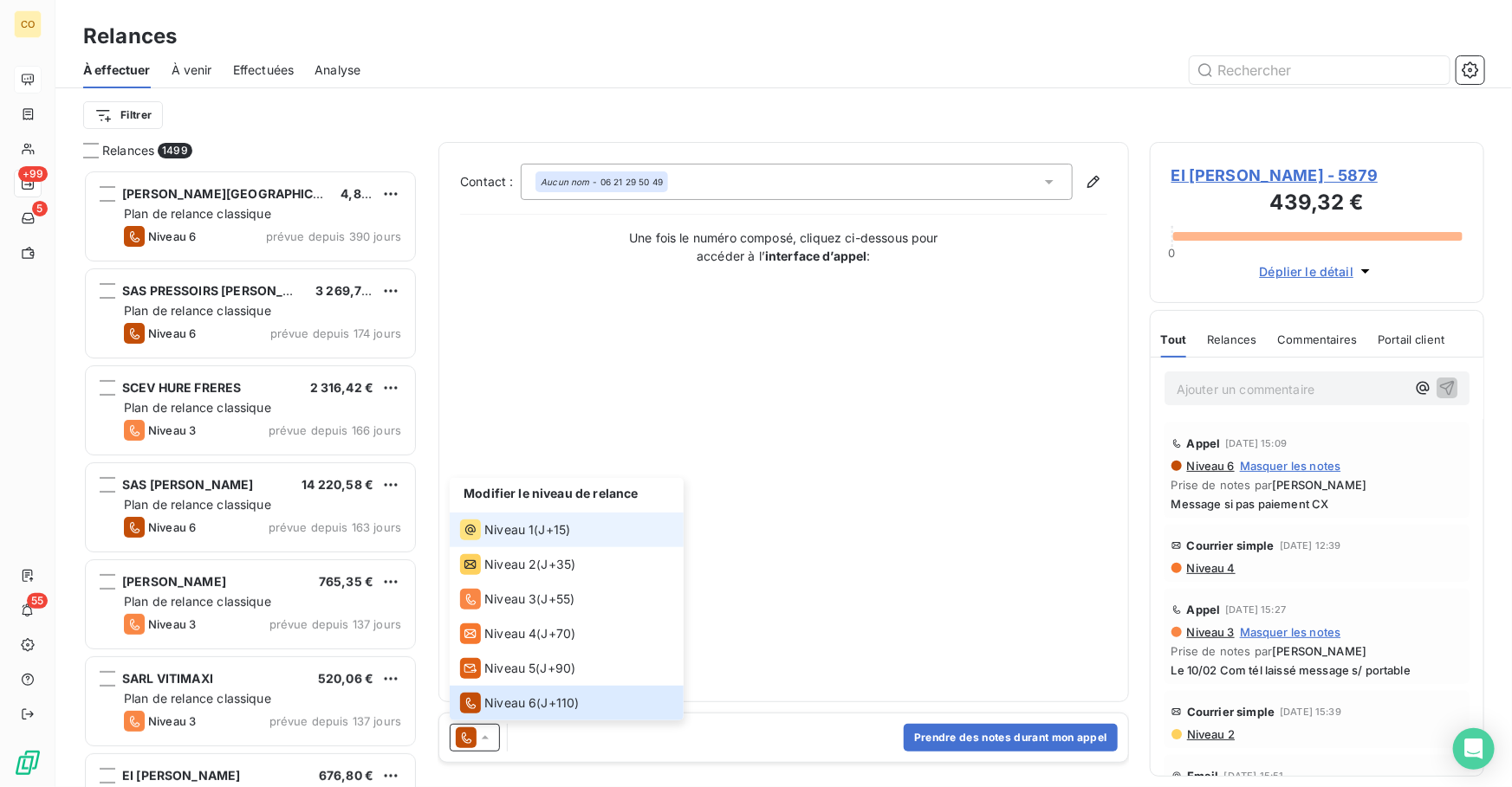
click at [507, 537] on span "Niveau 1" at bounding box center [509, 529] width 50 height 17
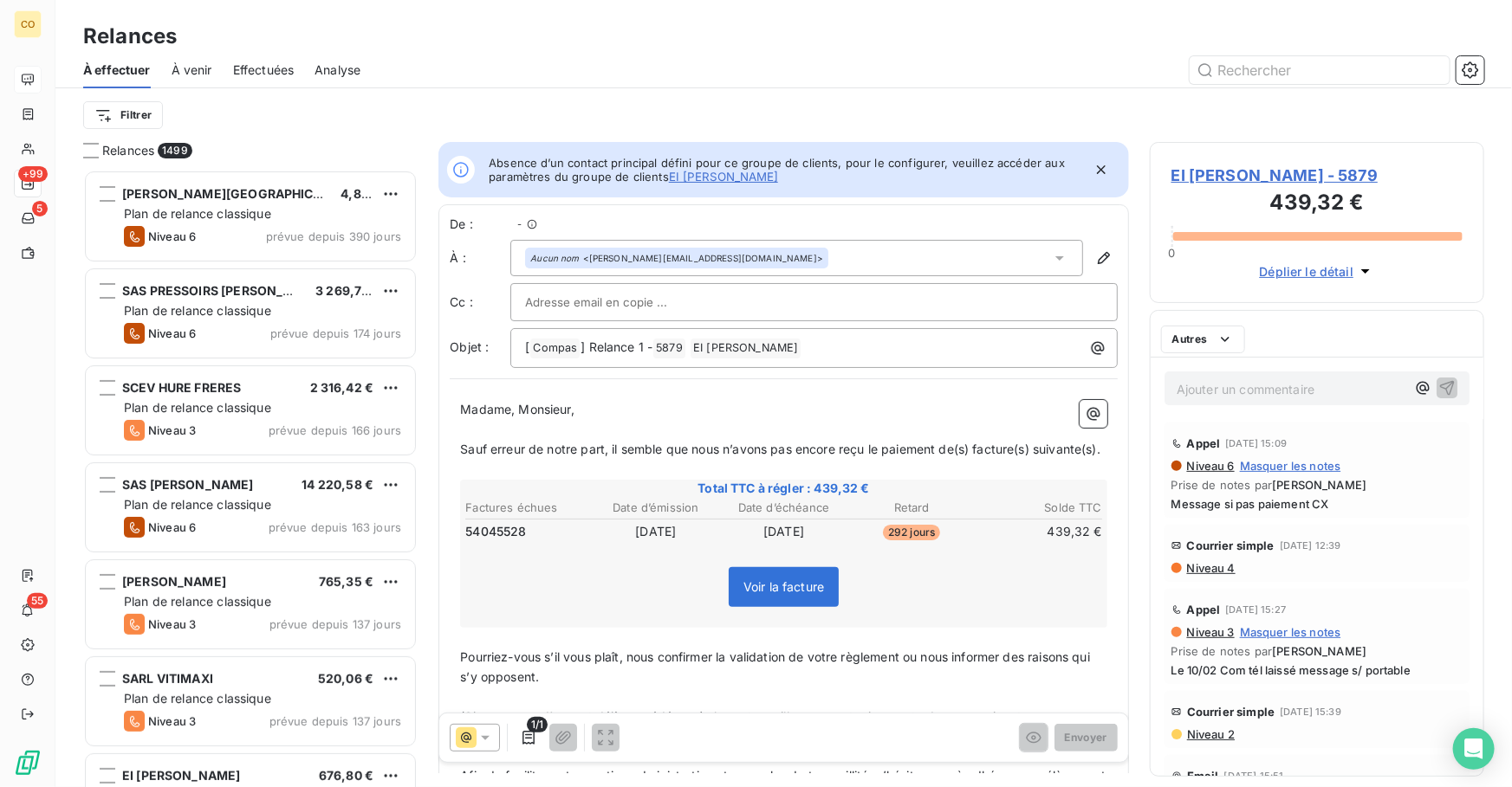
scroll to position [12, 12]
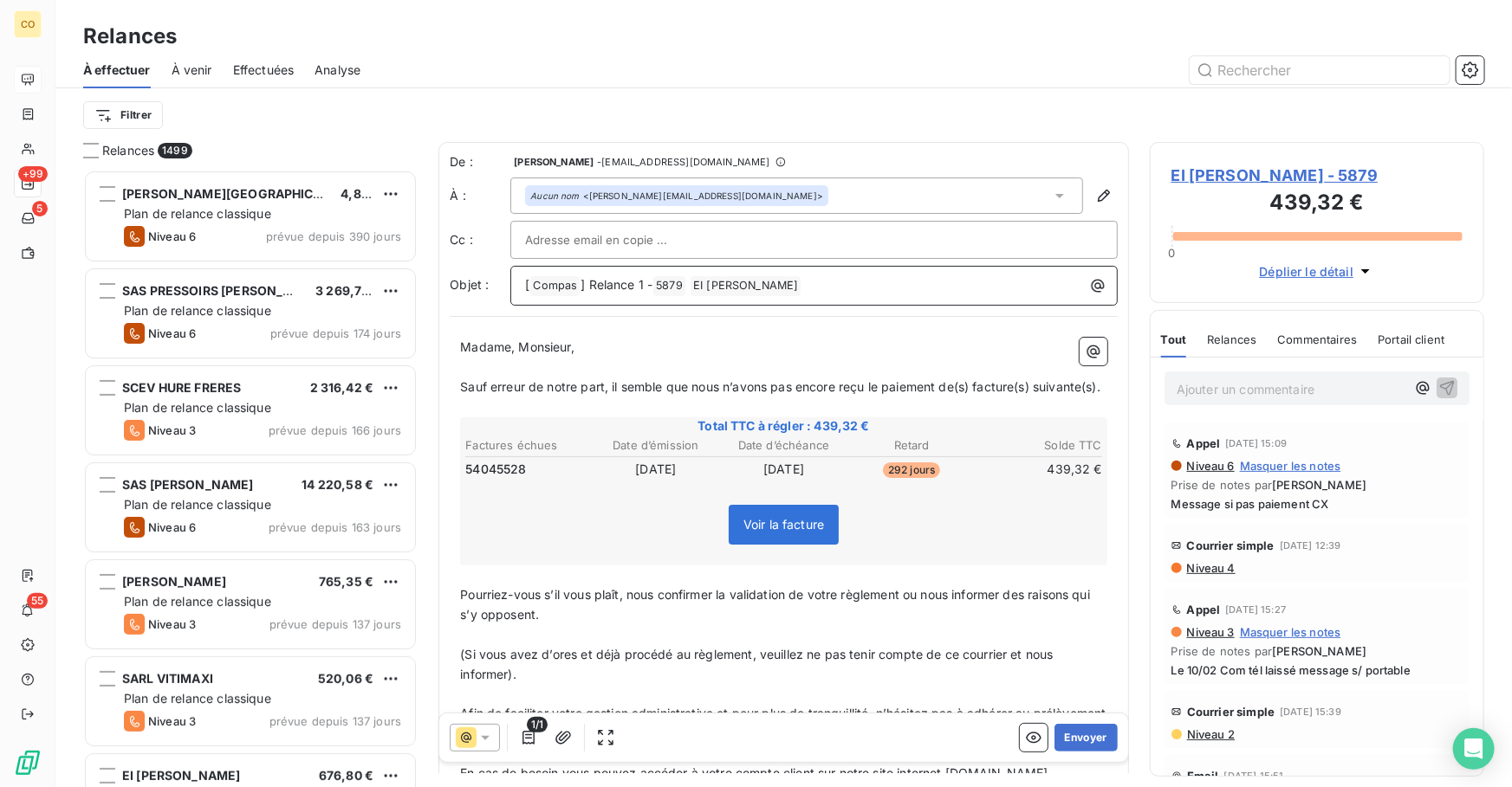
click at [641, 280] on span "] Relance 1 -" at bounding box center [616, 285] width 72 height 15
click at [906, 612] on span "Pourriez-vous s’il vous plaît, nous confirmer la validation de votre règlement …" at bounding box center [777, 604] width 634 height 35
click at [1077, 733] on button "Envoyer" at bounding box center [1085, 738] width 63 height 28
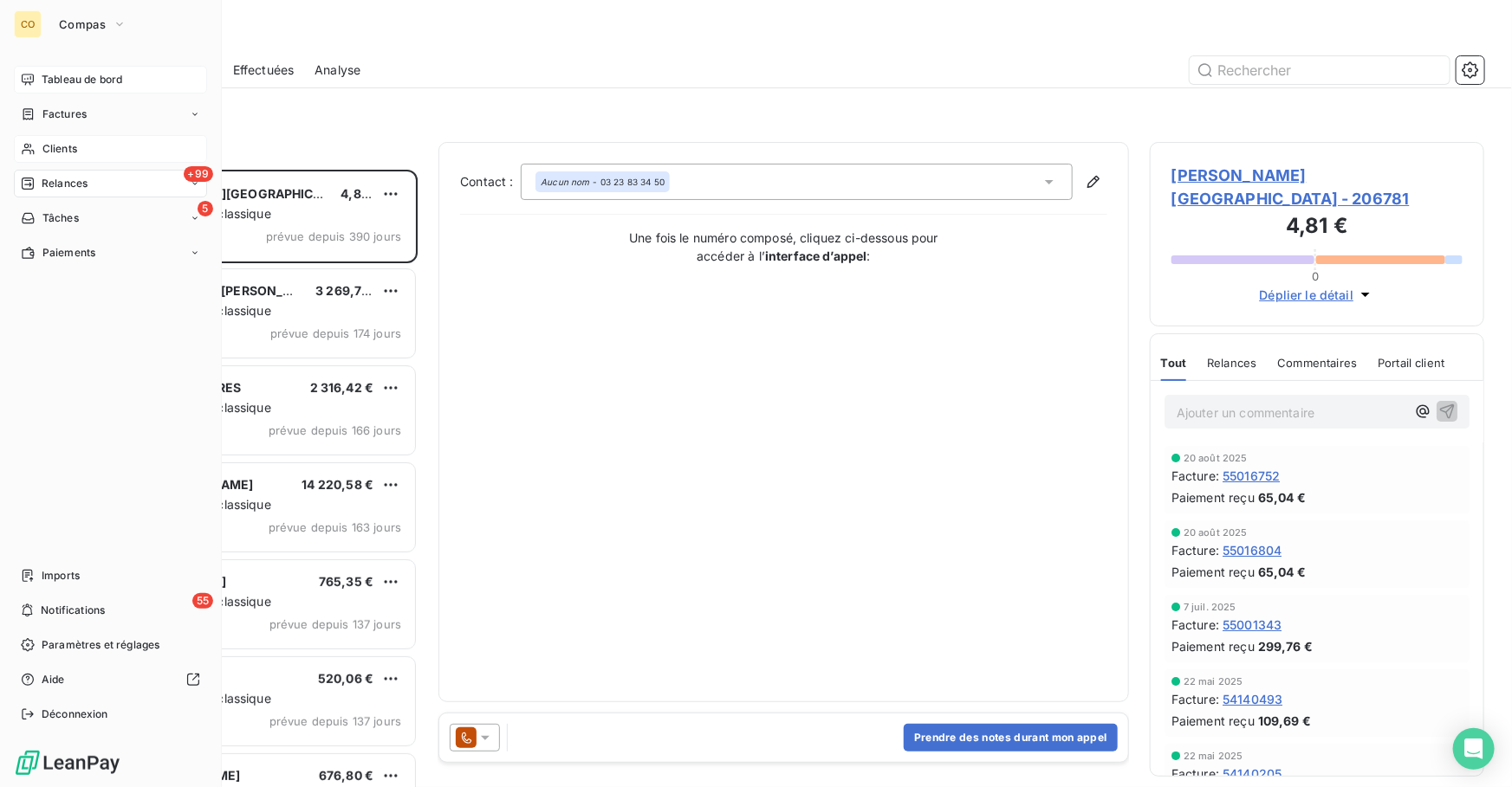
click at [85, 142] on div "Clients" at bounding box center [111, 149] width 193 height 28
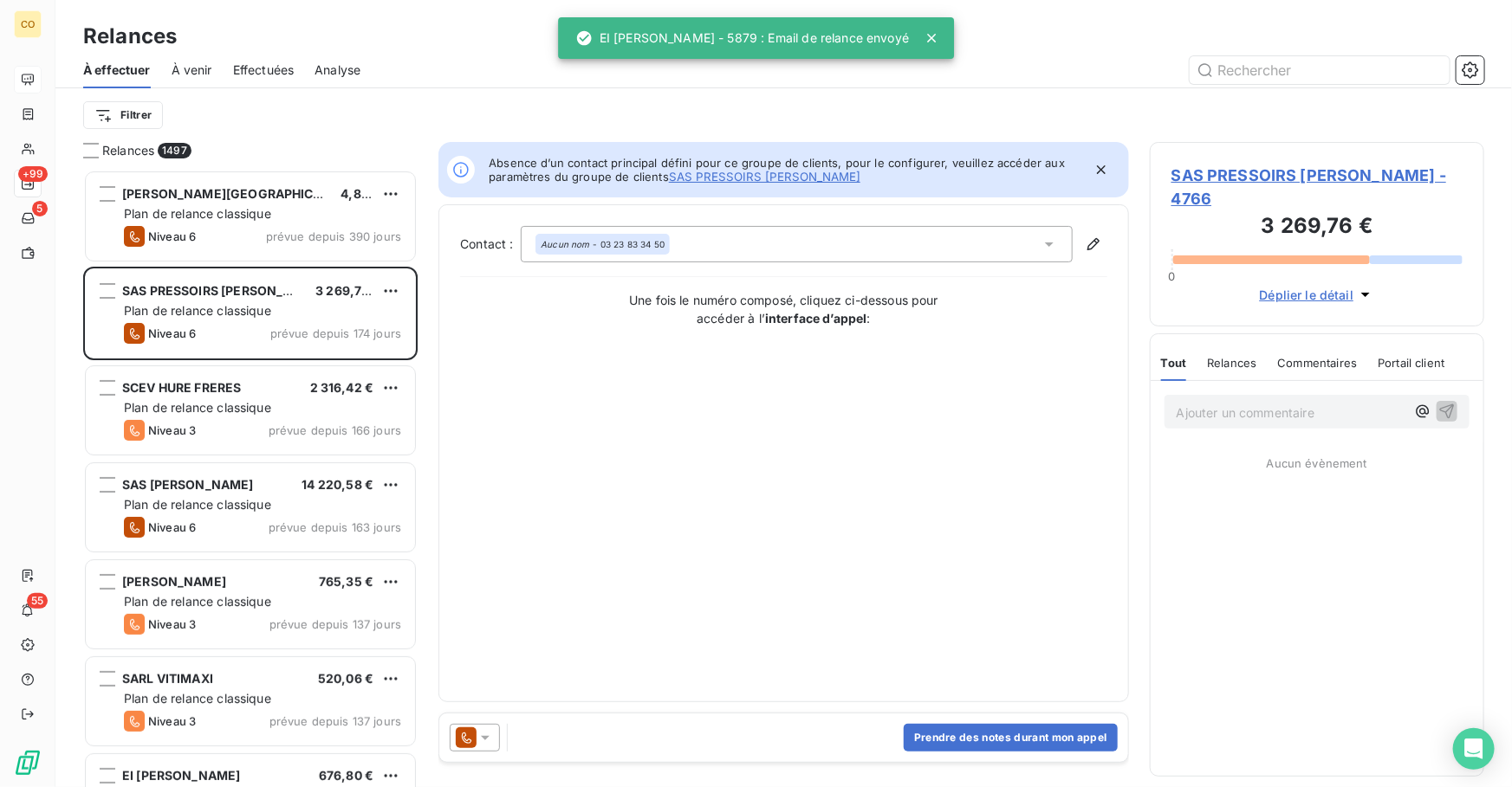
scroll to position [606, 322]
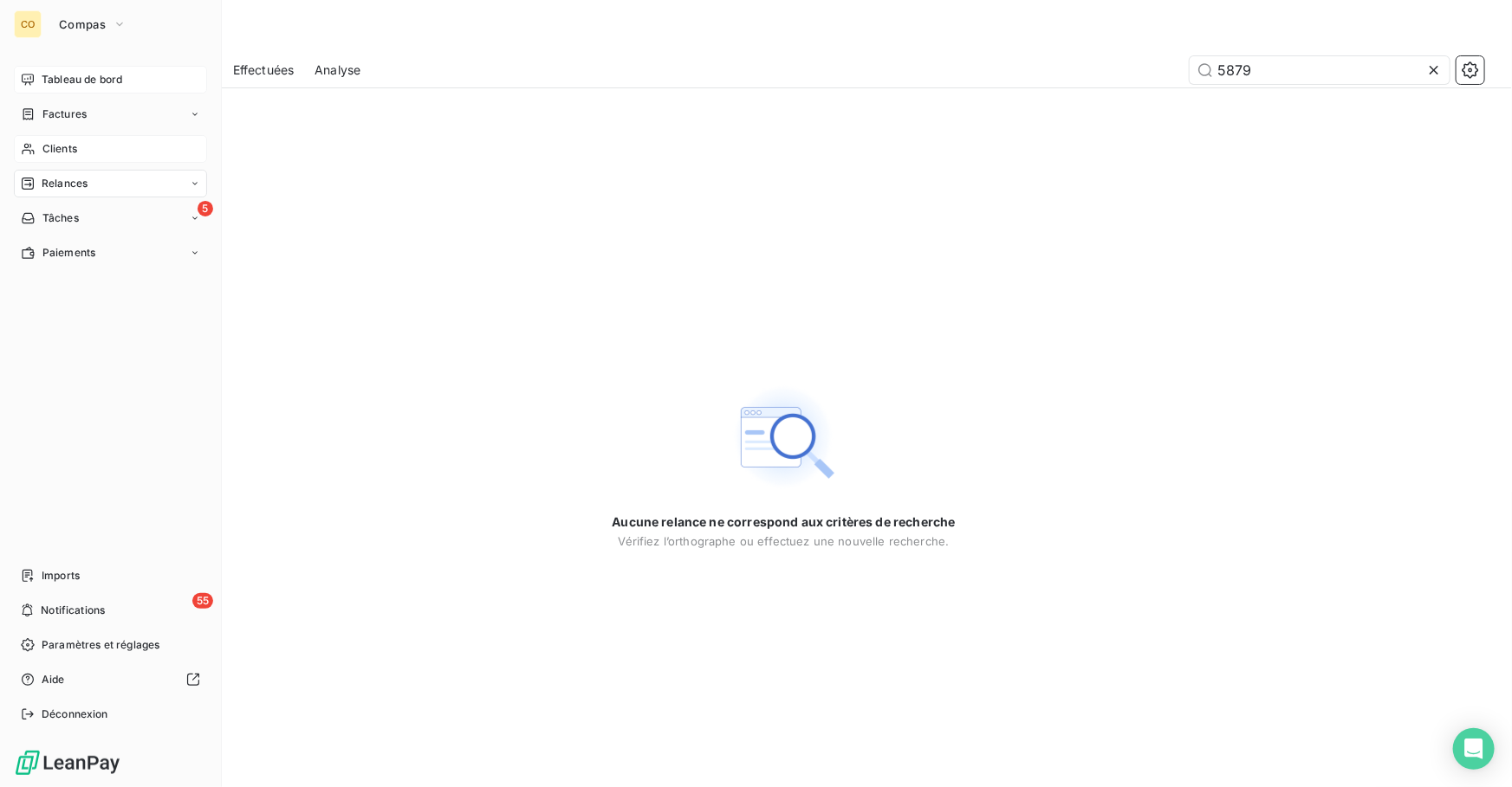
type input "5879"
click at [72, 139] on div "Clients" at bounding box center [111, 149] width 193 height 28
click at [32, 146] on icon at bounding box center [28, 149] width 15 height 14
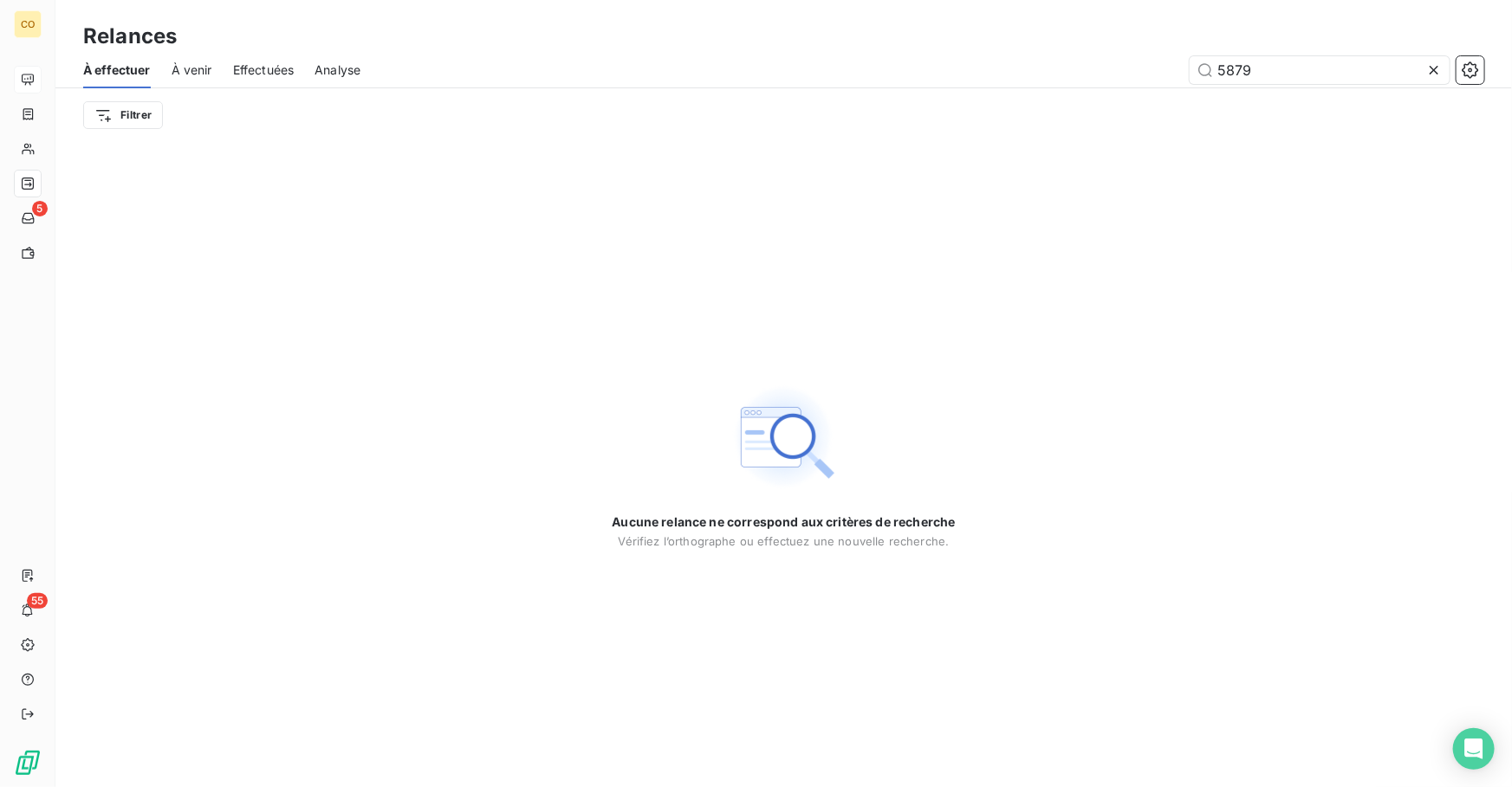
click at [1440, 68] on icon at bounding box center [1433, 70] width 17 height 17
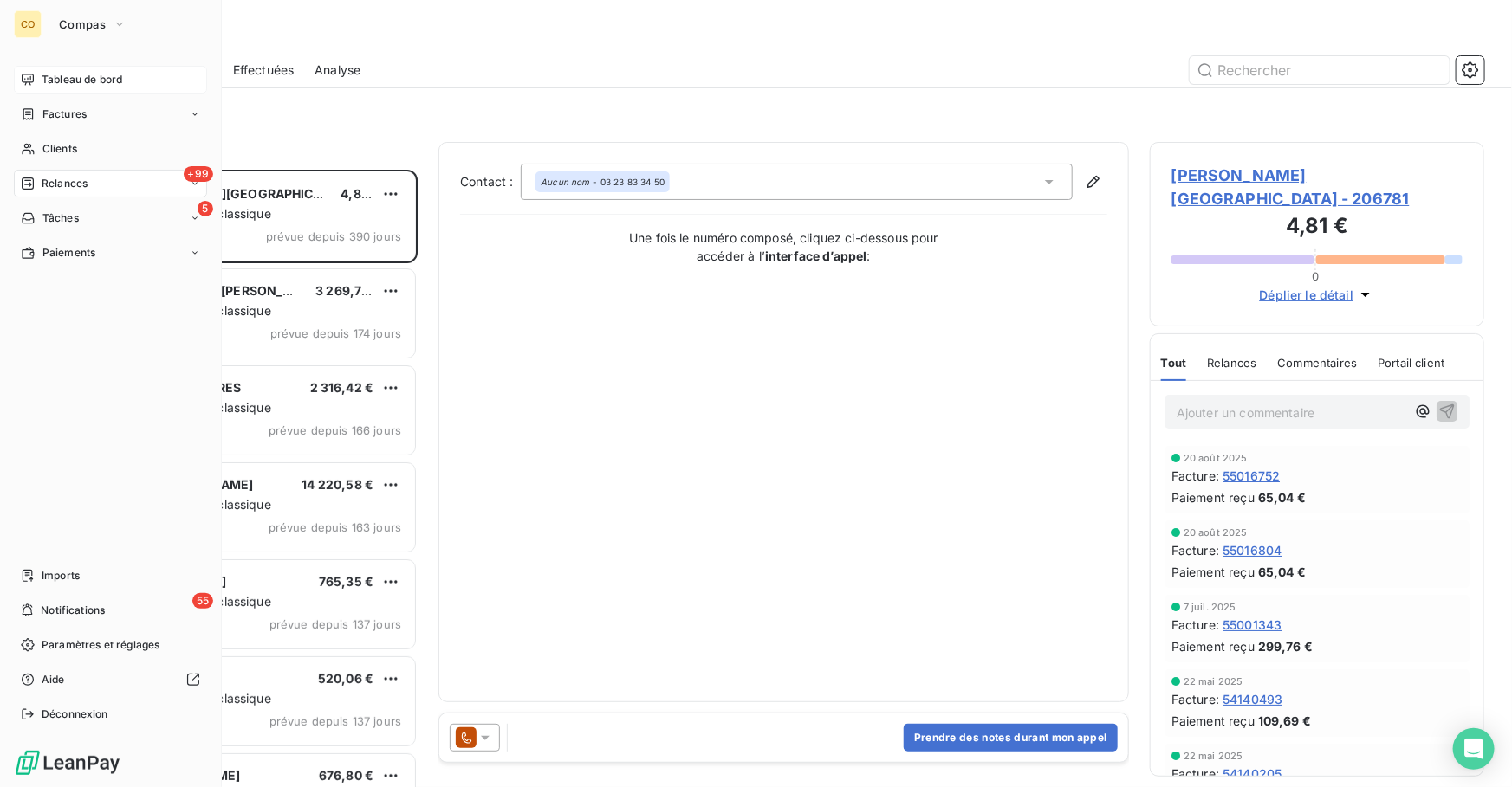
scroll to position [606, 322]
click at [82, 161] on div "Clients" at bounding box center [111, 149] width 193 height 28
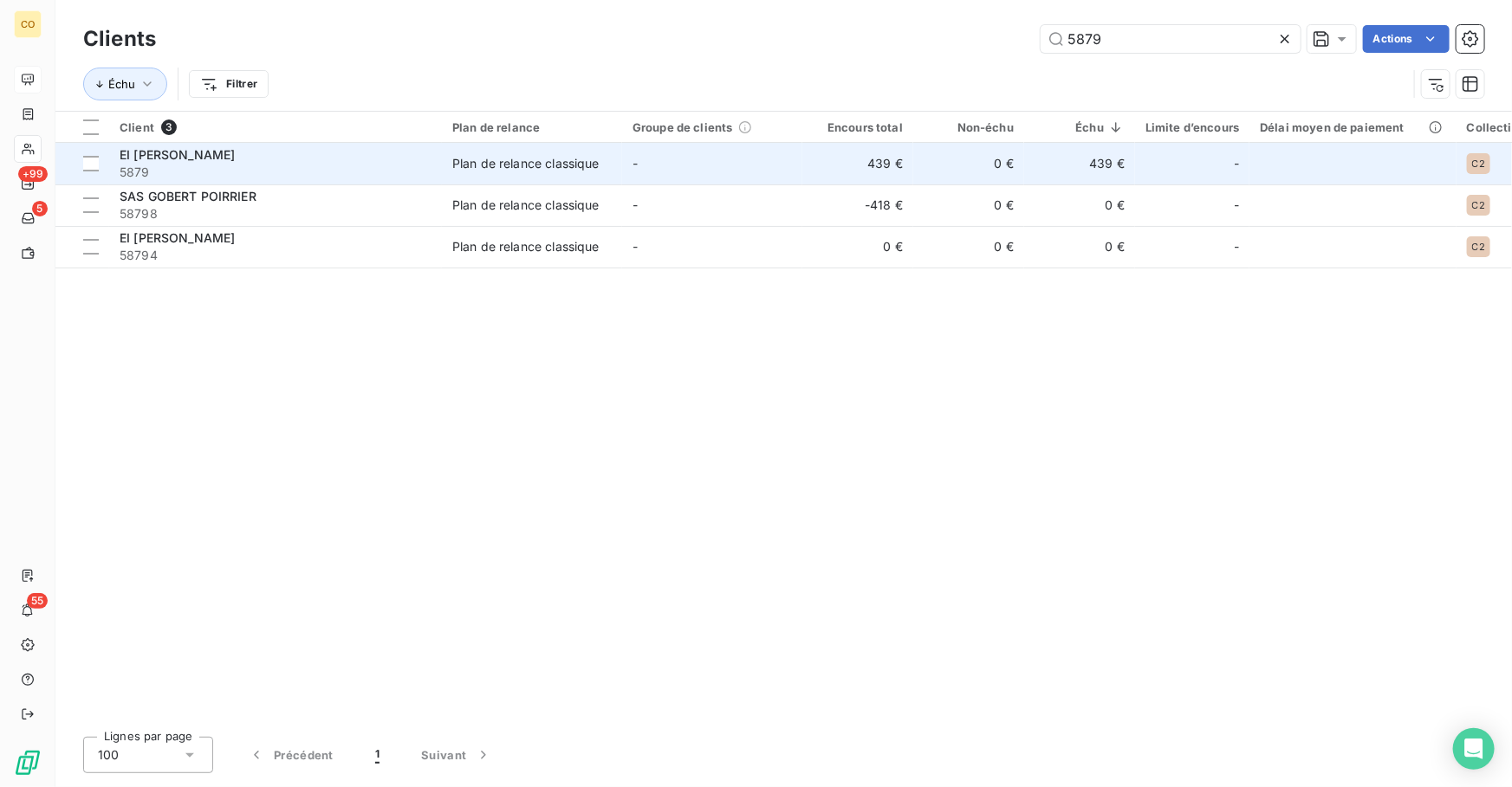
click at [194, 157] on span "EI [PERSON_NAME]" at bounding box center [177, 155] width 115 height 15
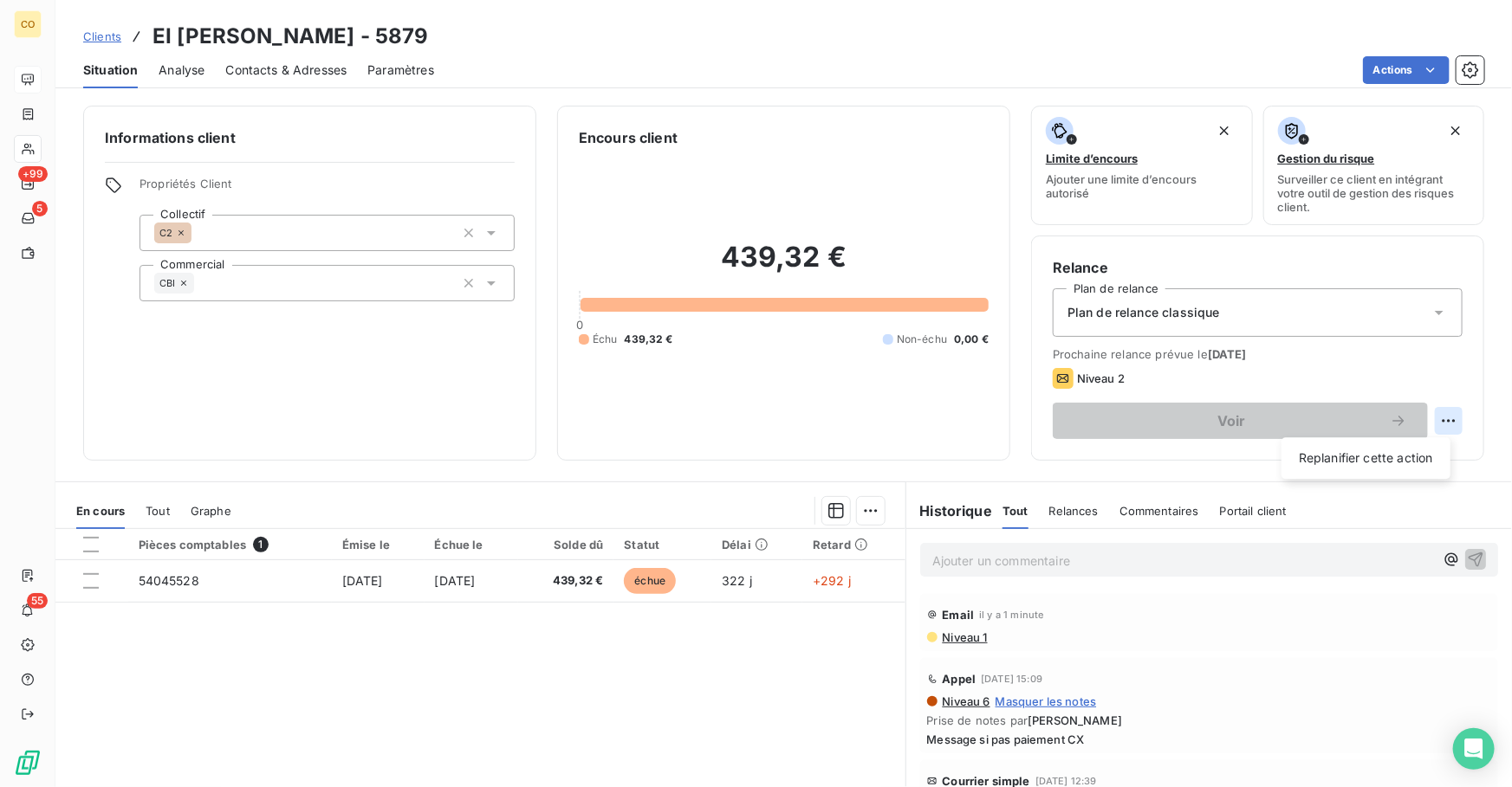
click at [1438, 414] on html "CO +99 5 55 Clients EI [PERSON_NAME] - 5879 Situation Analyse Contacts & Adress…" at bounding box center [756, 394] width 1512 height 787
click at [1331, 453] on div "Replanifier cette action" at bounding box center [1365, 458] width 155 height 28
select select "8"
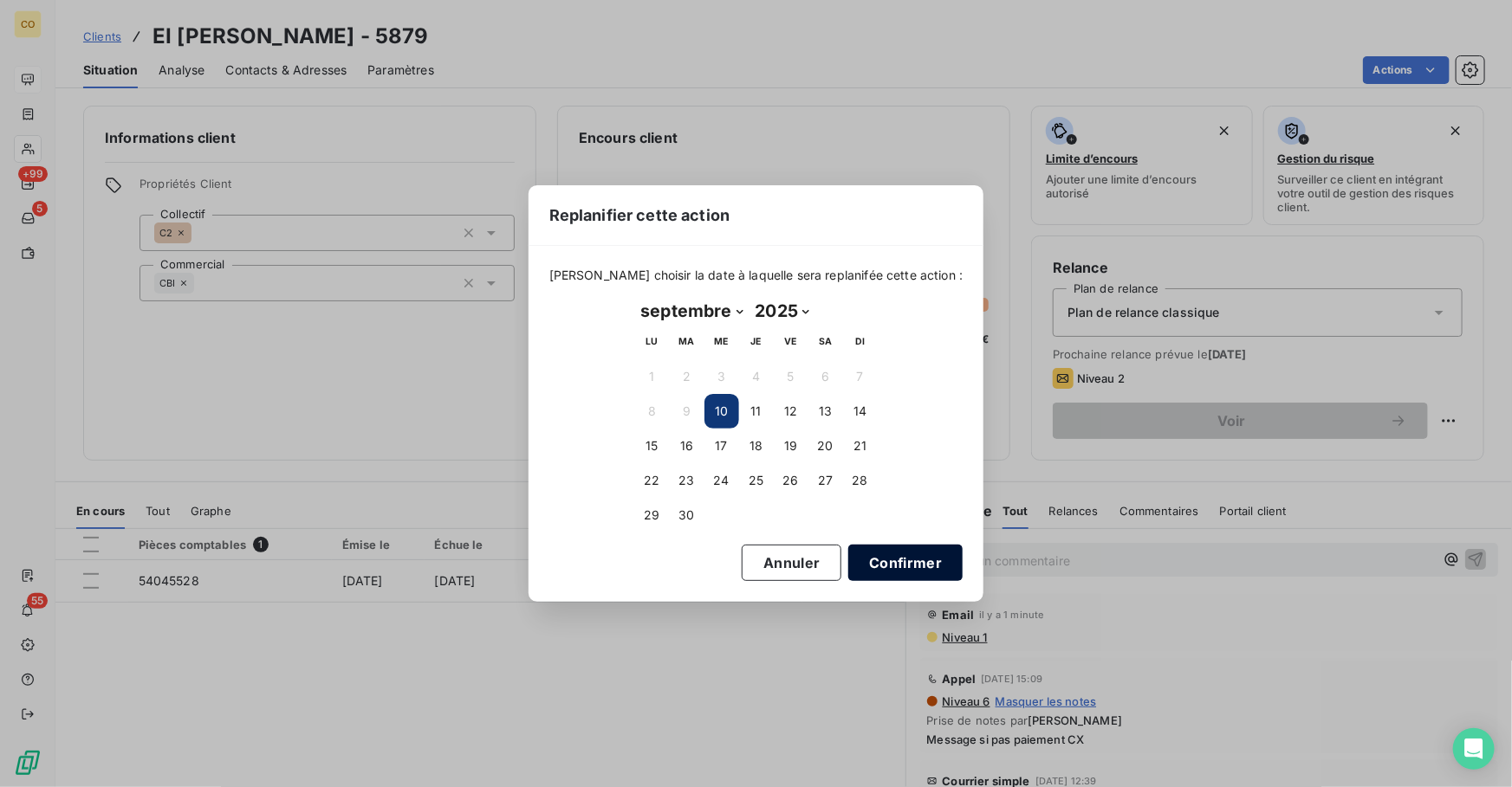
click at [881, 564] on button "Confirmer" at bounding box center [906, 562] width 114 height 37
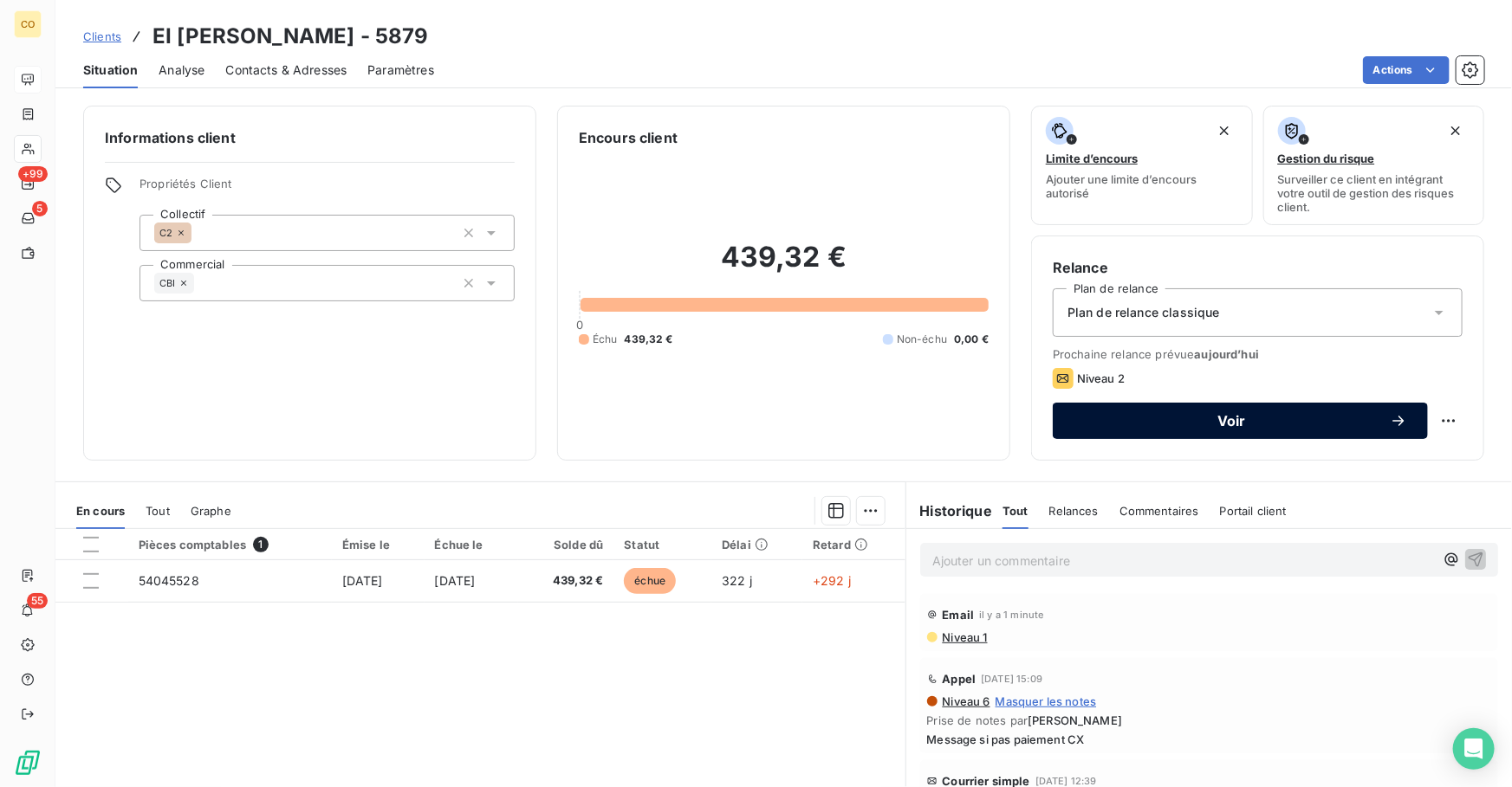
click at [1259, 428] on div "Voir" at bounding box center [1240, 421] width 334 height 17
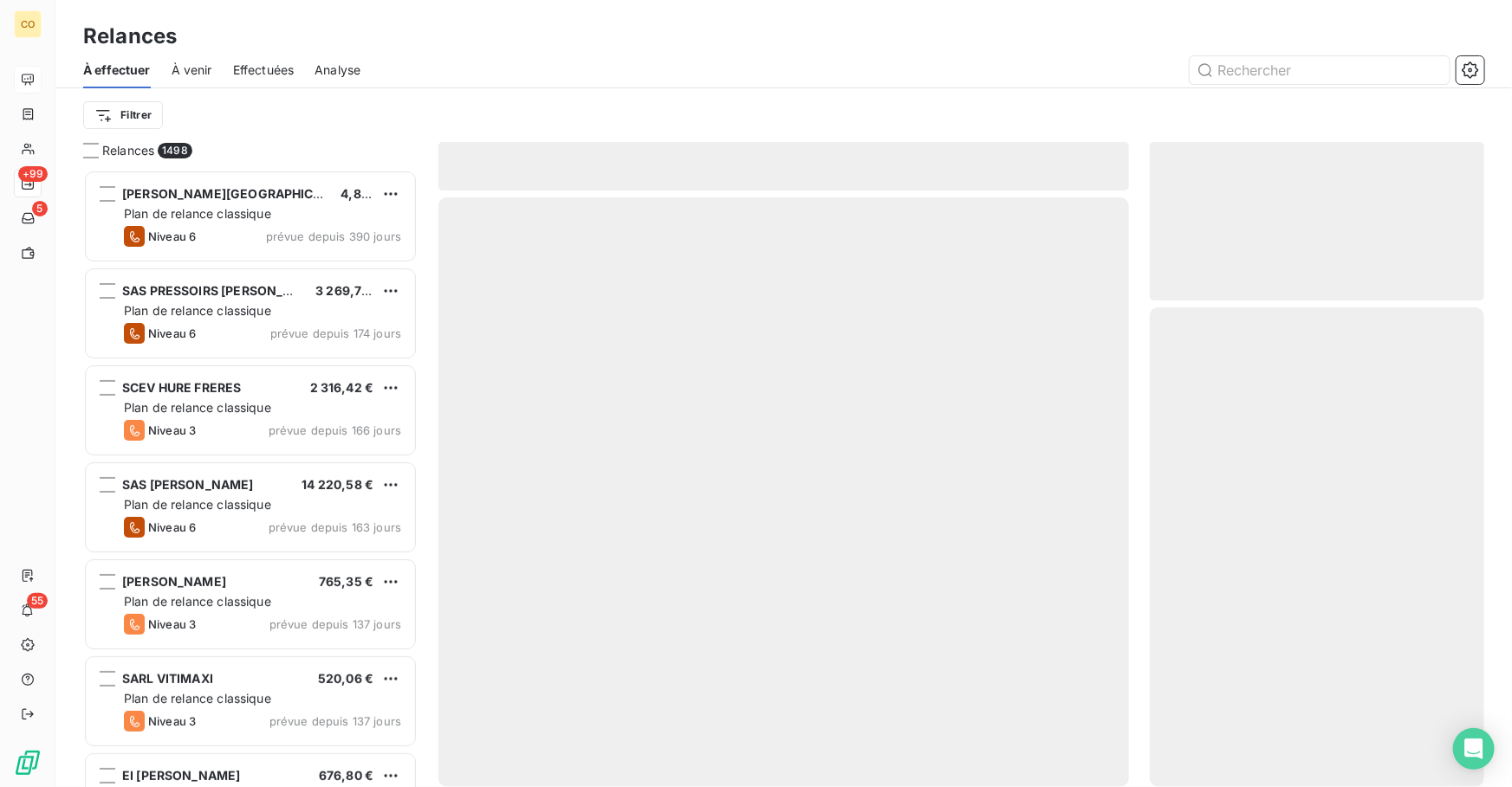
scroll to position [606, 322]
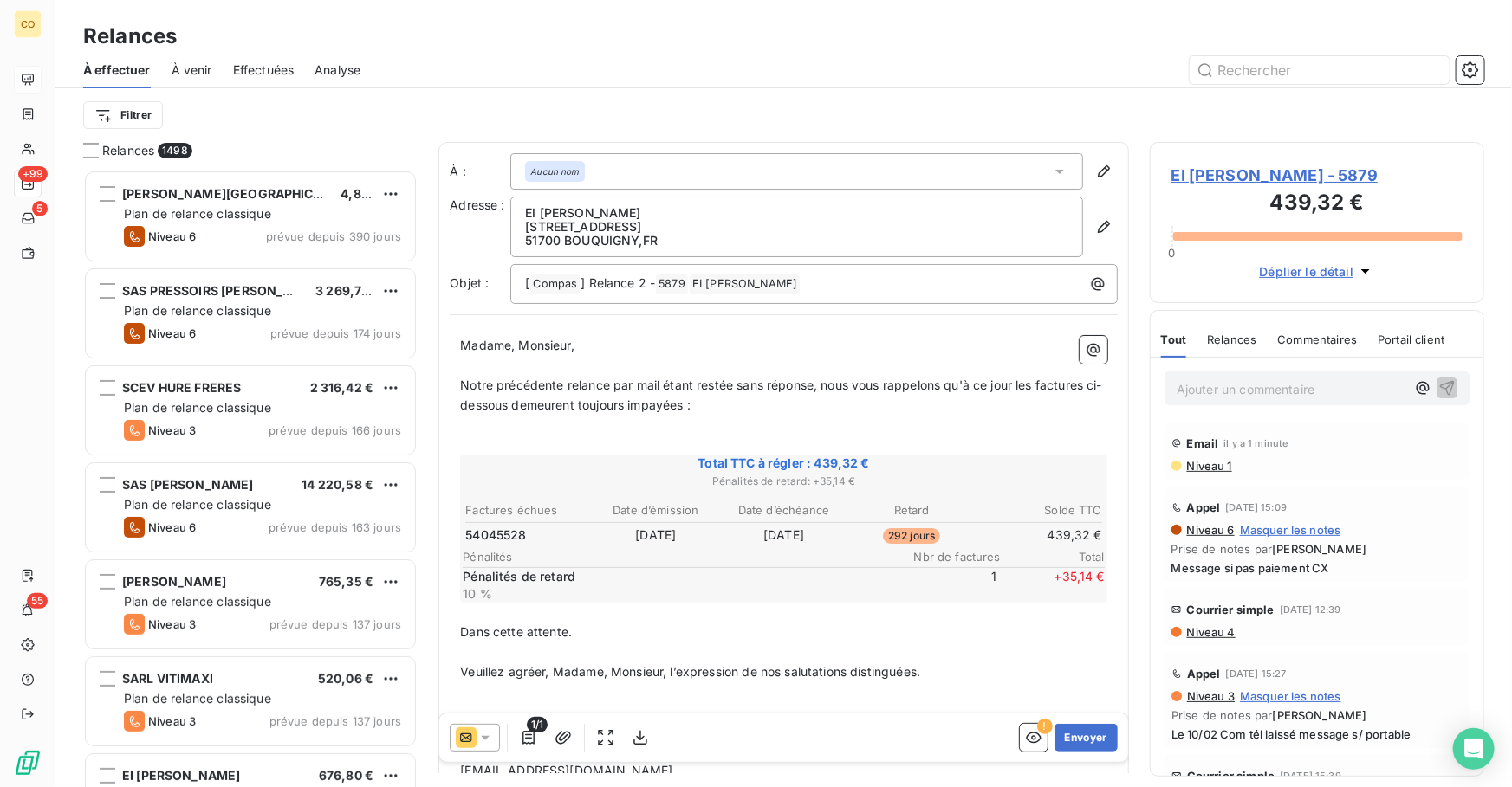
click at [492, 729] on icon at bounding box center [485, 737] width 17 height 17
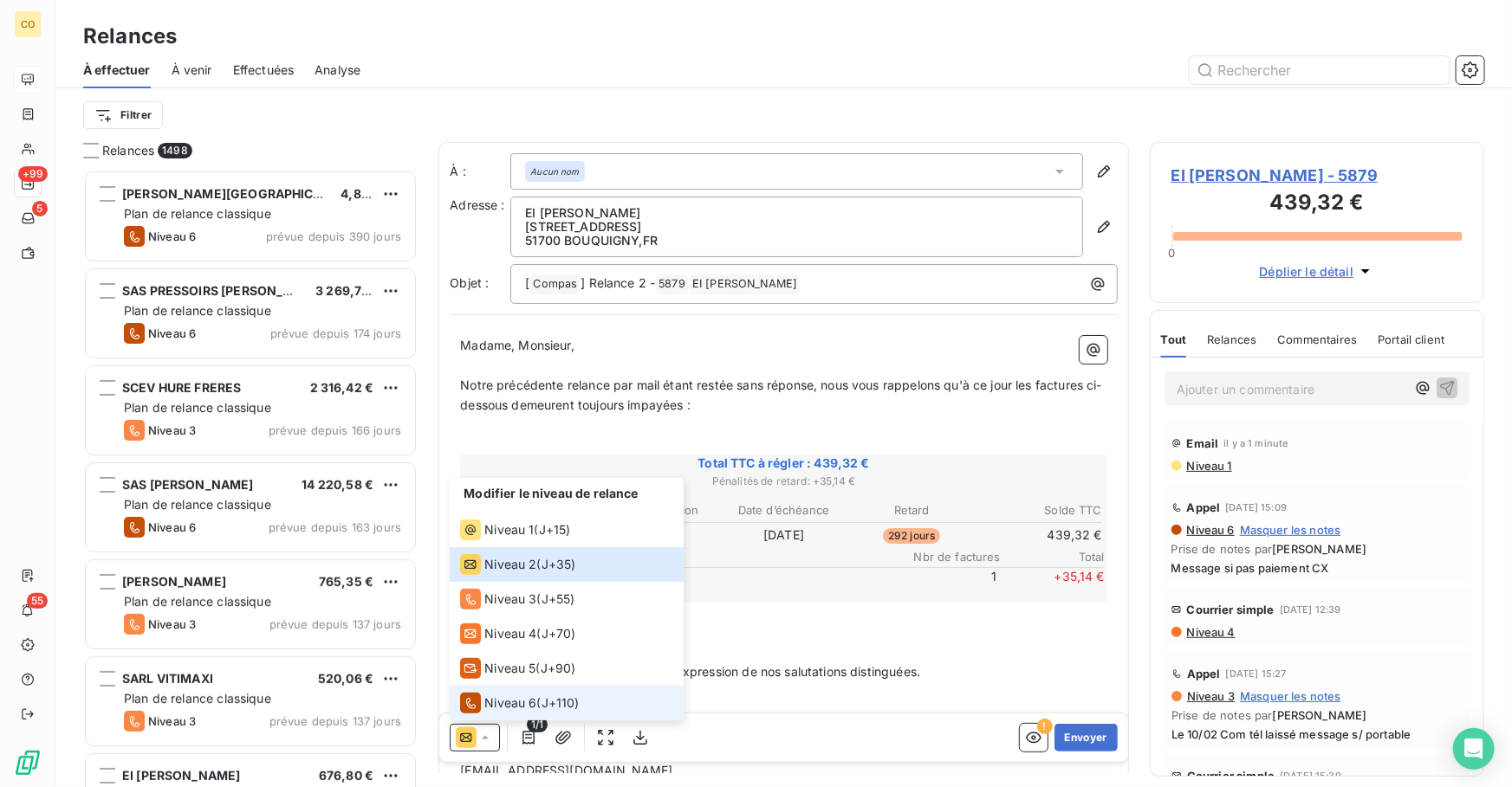
click at [502, 696] on span "Niveau 6" at bounding box center [510, 703] width 52 height 17
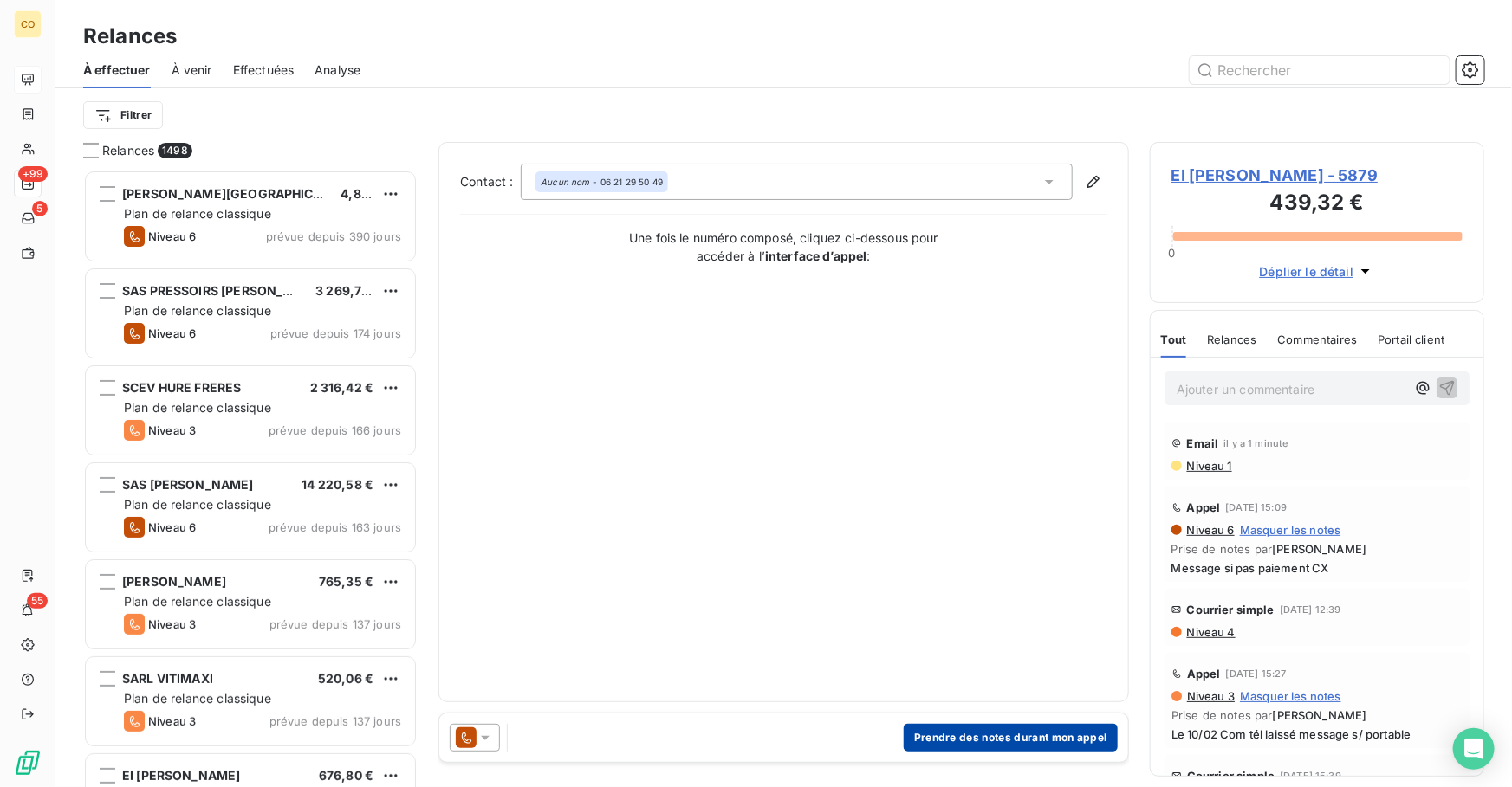
click at [1043, 724] on button "Prendre des notes durant mon appel" at bounding box center [1010, 738] width 214 height 28
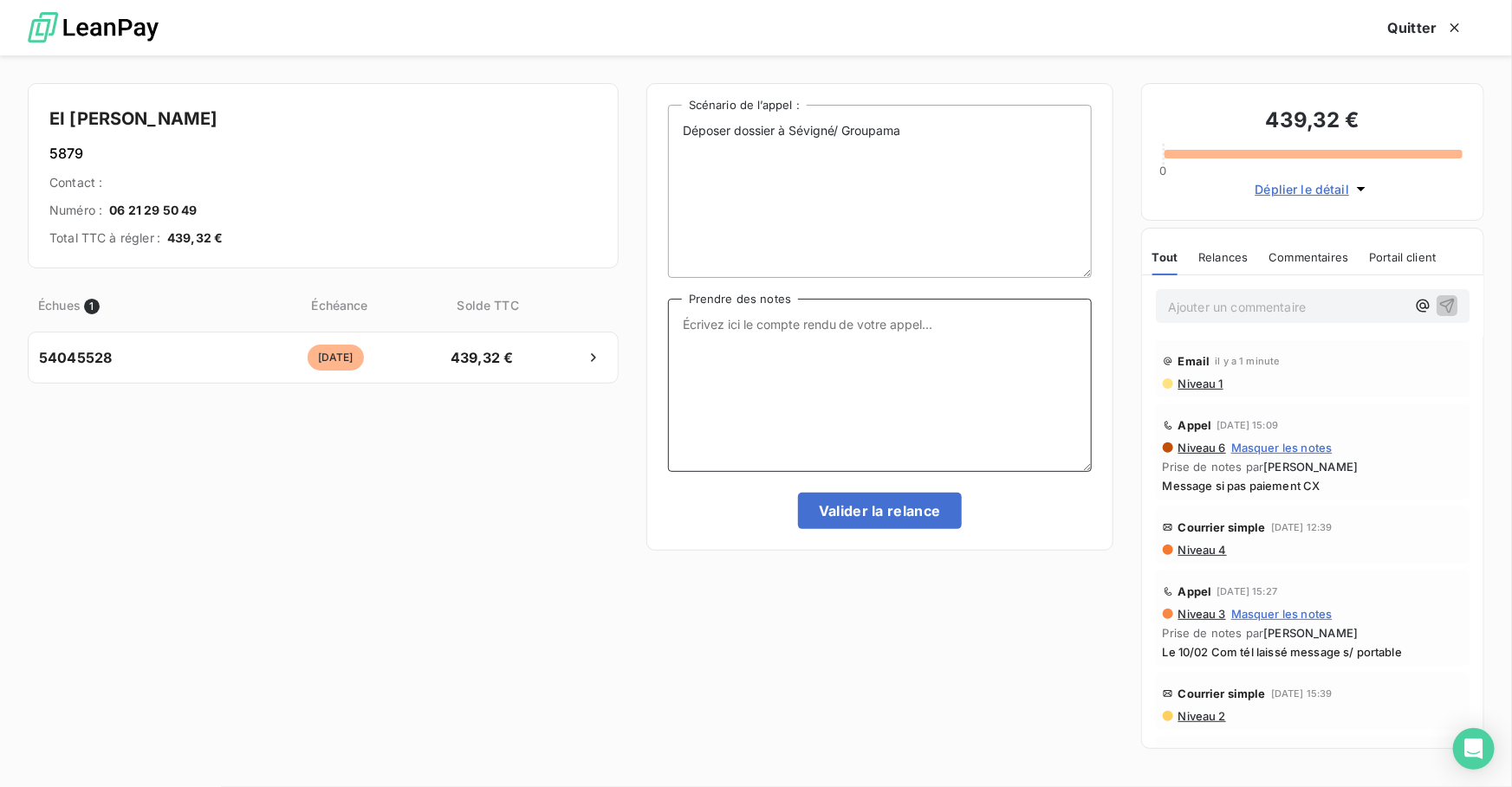
click at [876, 384] on textarea "Prendre des notes" at bounding box center [879, 385] width 424 height 173
paste textarea "Le 10/09 Relance tél : Message + Mail si pas de paiement CX"
type textarea "Le 10/09 Relance tél : Message + Mail si pas de paiement CX"
click at [919, 517] on button "Valider la relance" at bounding box center [879, 511] width 164 height 37
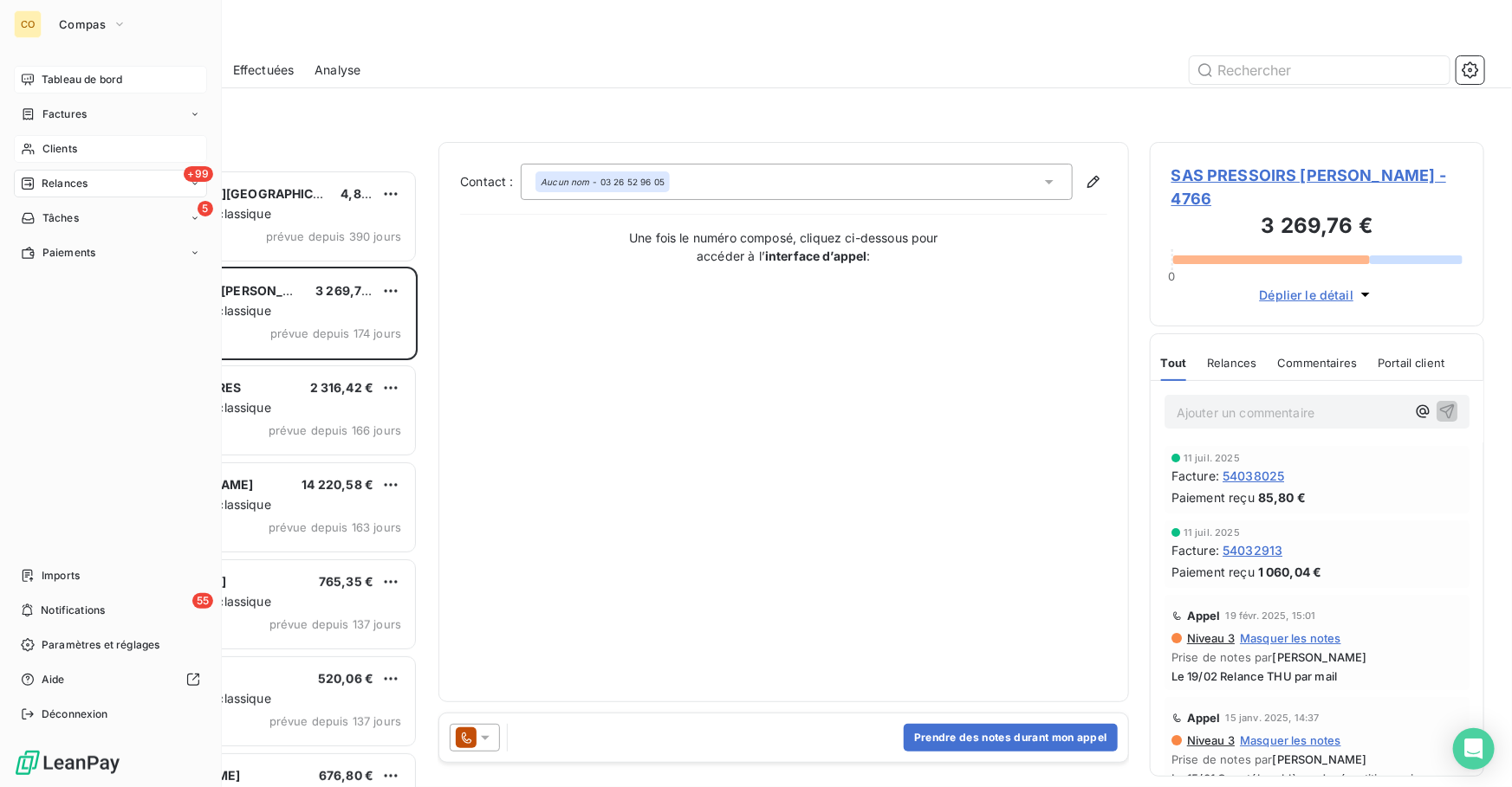
click at [72, 149] on span "Clients" at bounding box center [59, 149] width 35 height 16
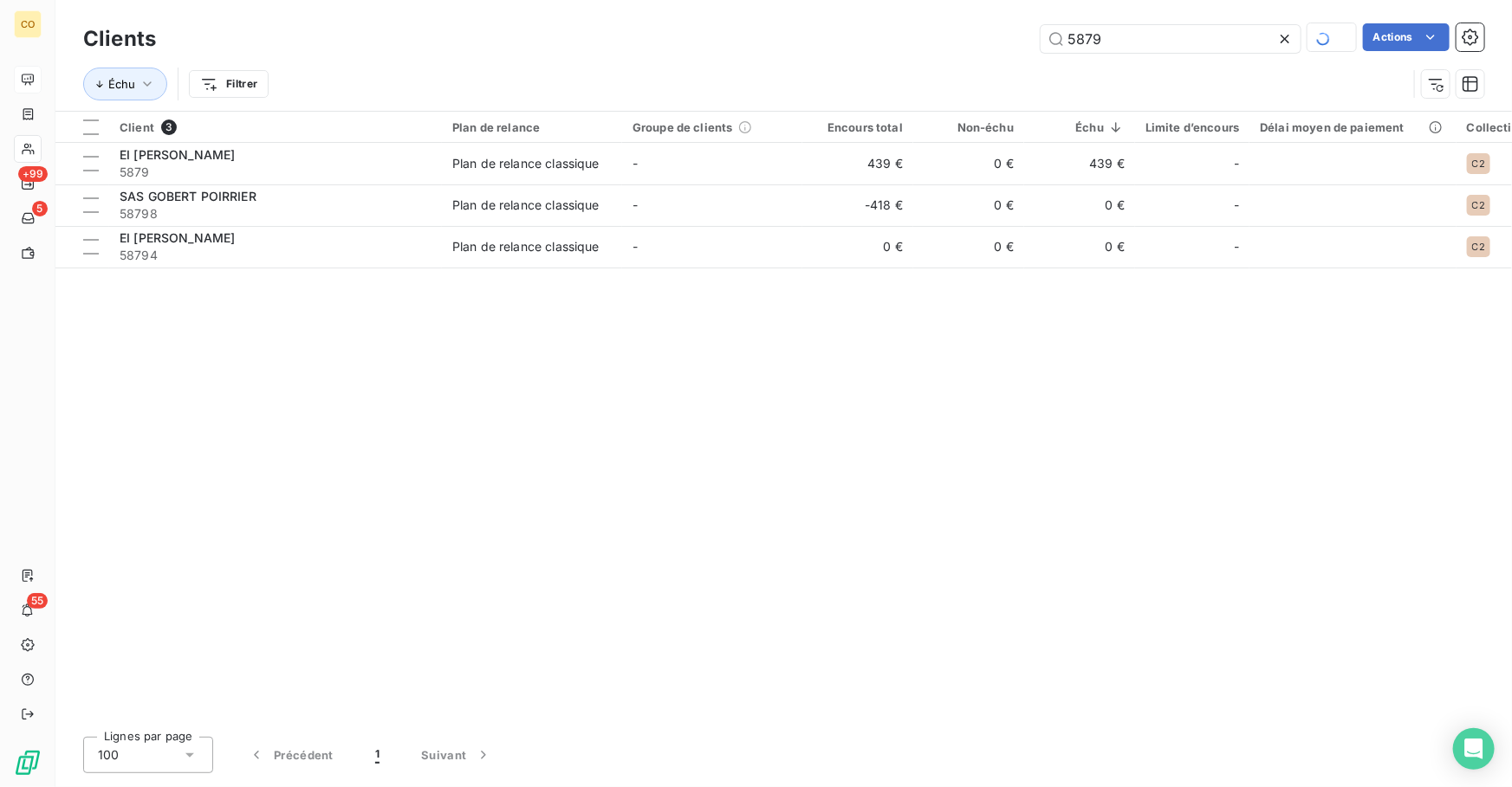
drag, startPoint x: 1111, startPoint y: 35, endPoint x: 914, endPoint y: 17, distance: 197.8
click at [927, 17] on div "Clients 5879 Actions Échu Filtrer" at bounding box center [783, 55] width 1456 height 111
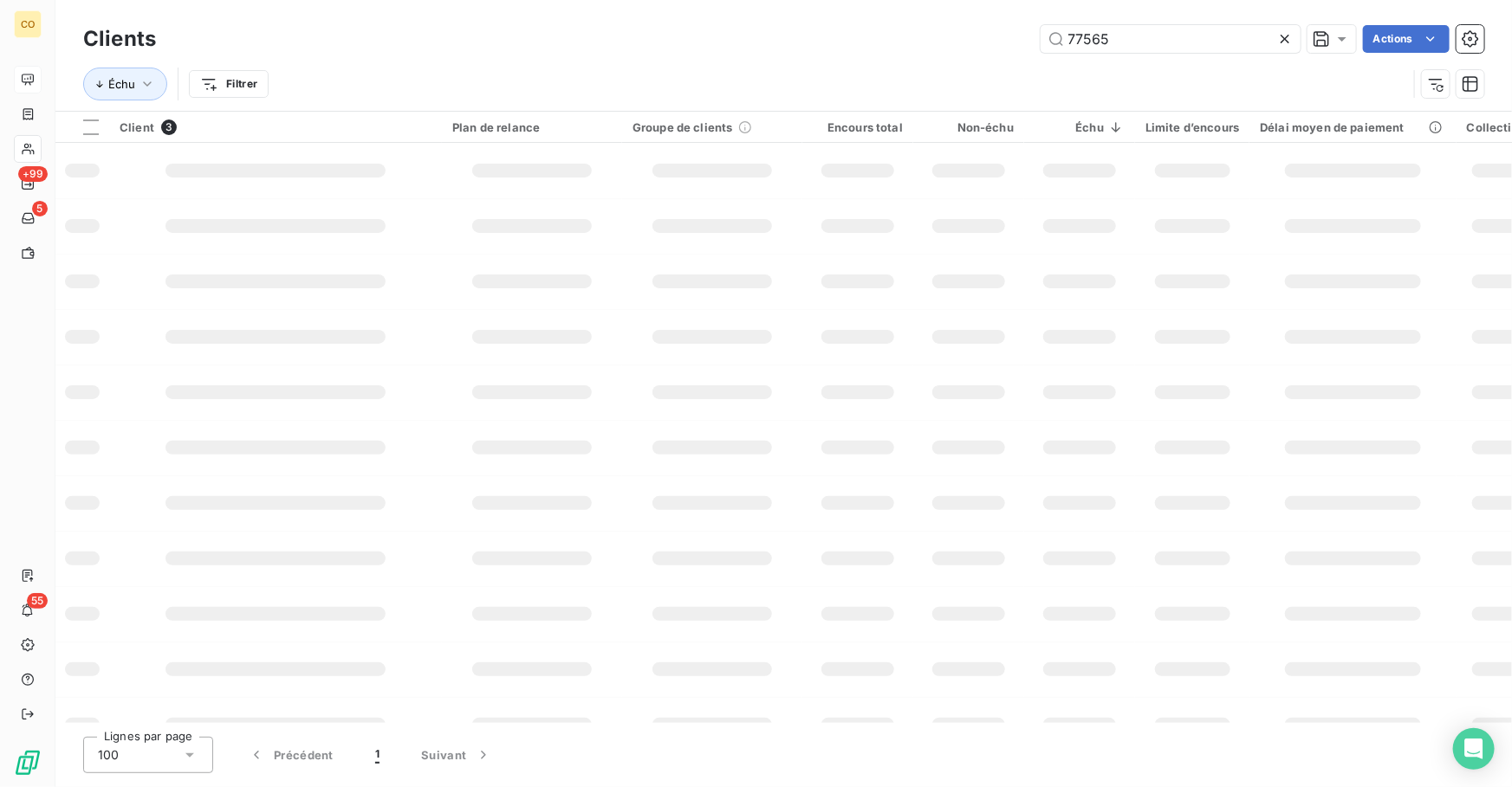
type input "77565"
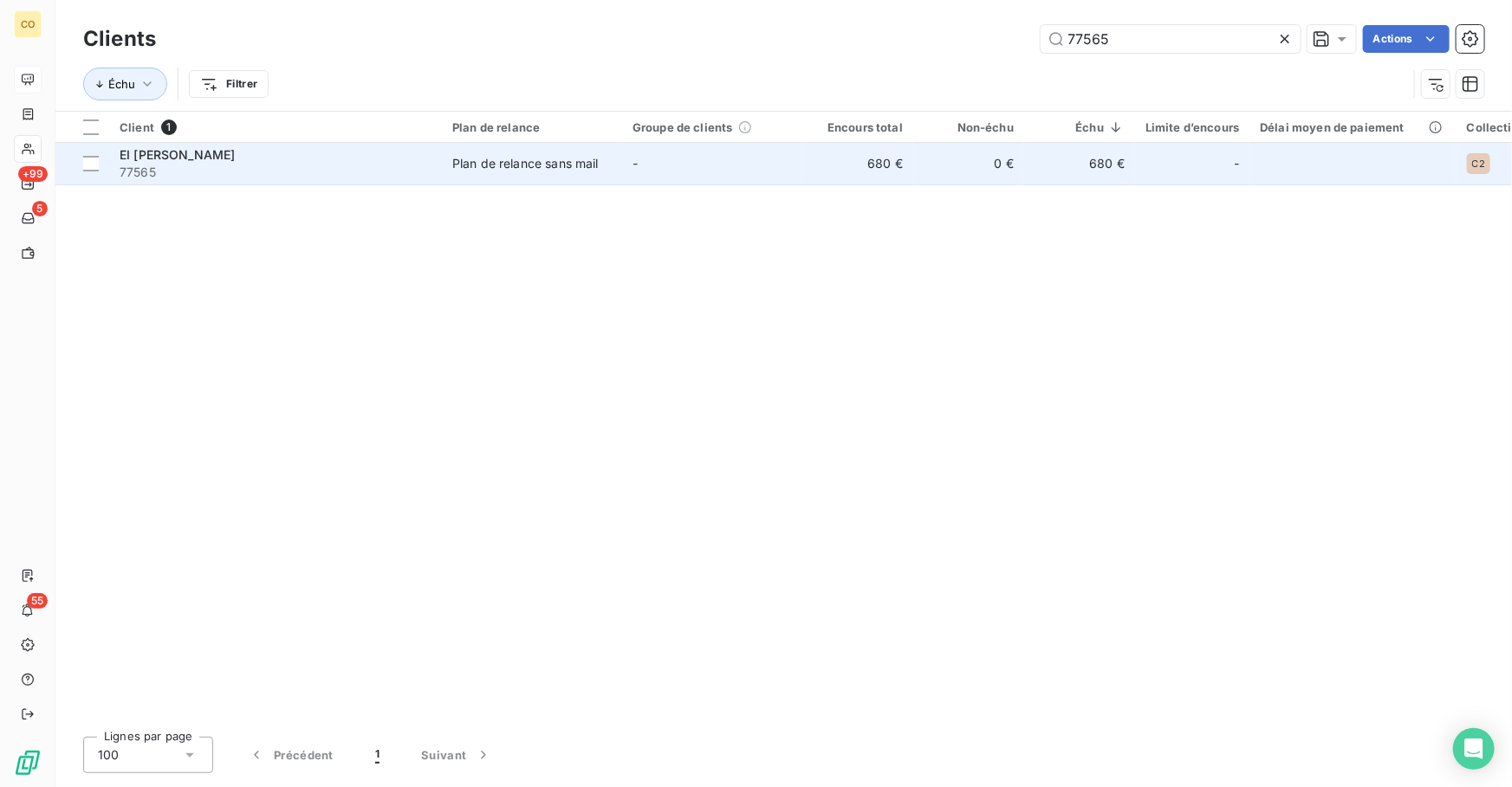
click at [612, 162] on td "Plan de relance sans mail" at bounding box center [531, 163] width 180 height 41
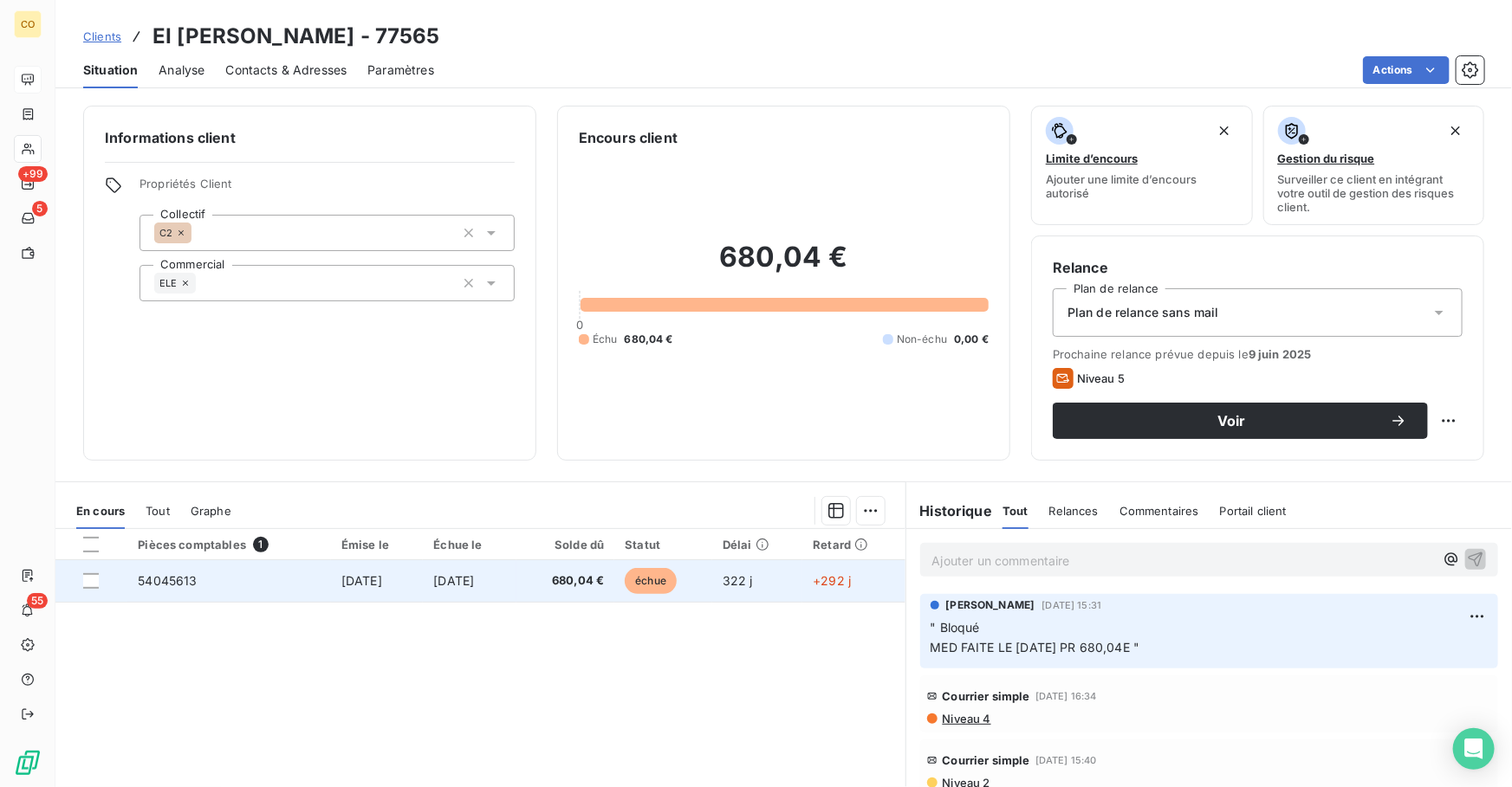
click at [456, 576] on span "[DATE]" at bounding box center [453, 581] width 40 height 15
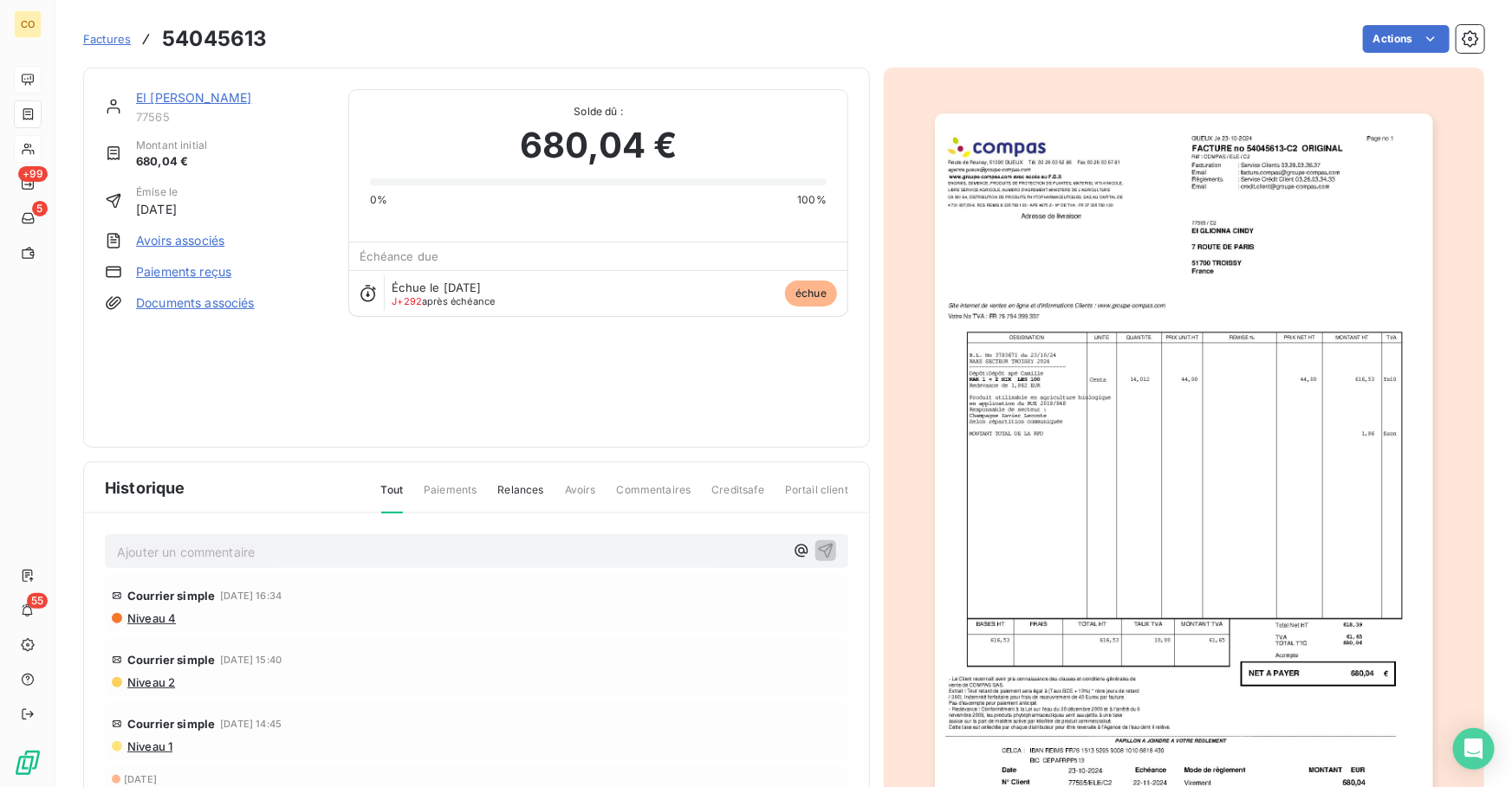
click at [1131, 381] on img "button" at bounding box center [1183, 466] width 498 height 705
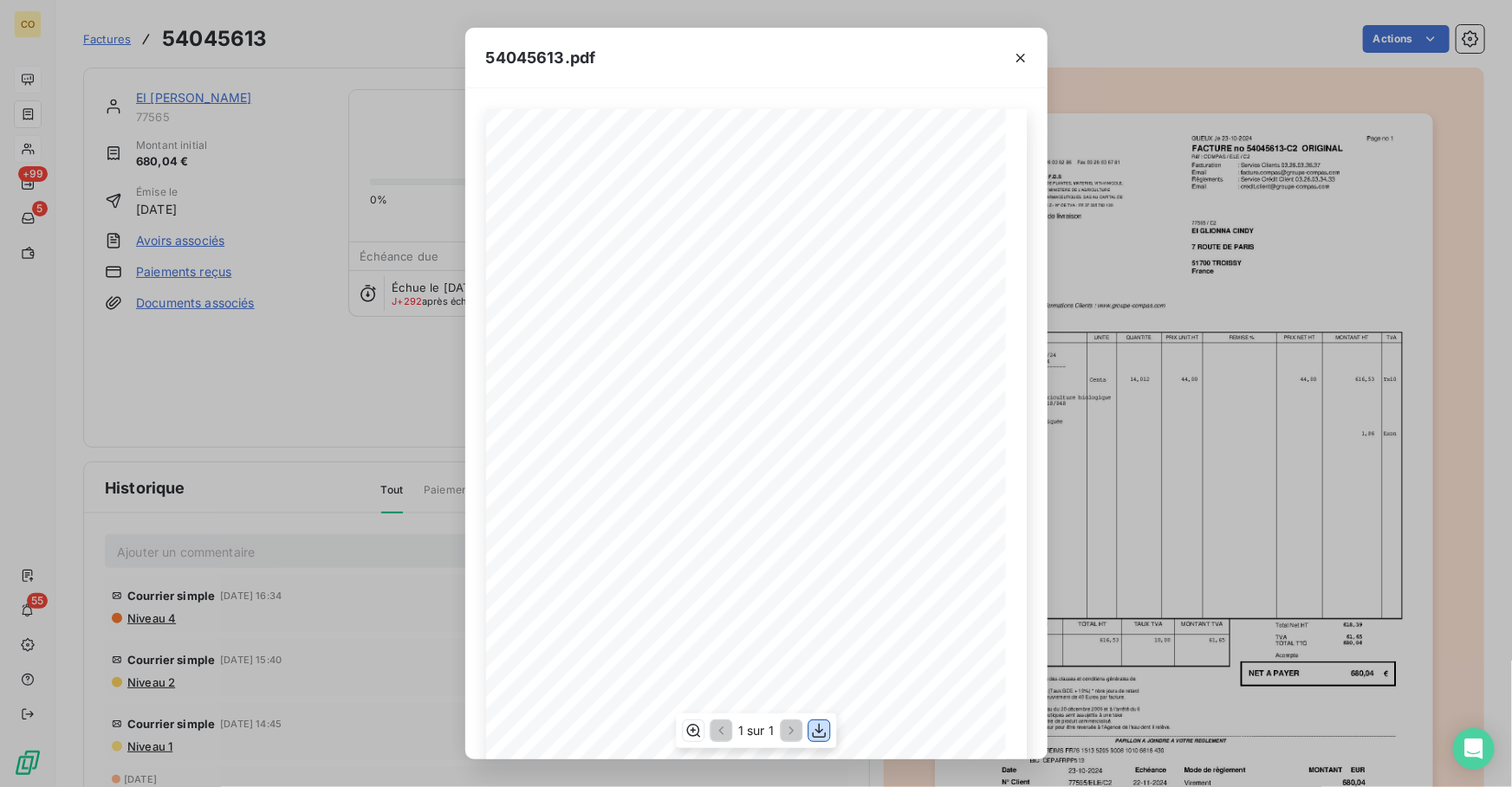
click at [820, 729] on icon "button" at bounding box center [818, 731] width 17 height 17
click at [1021, 53] on icon "button" at bounding box center [1020, 58] width 17 height 17
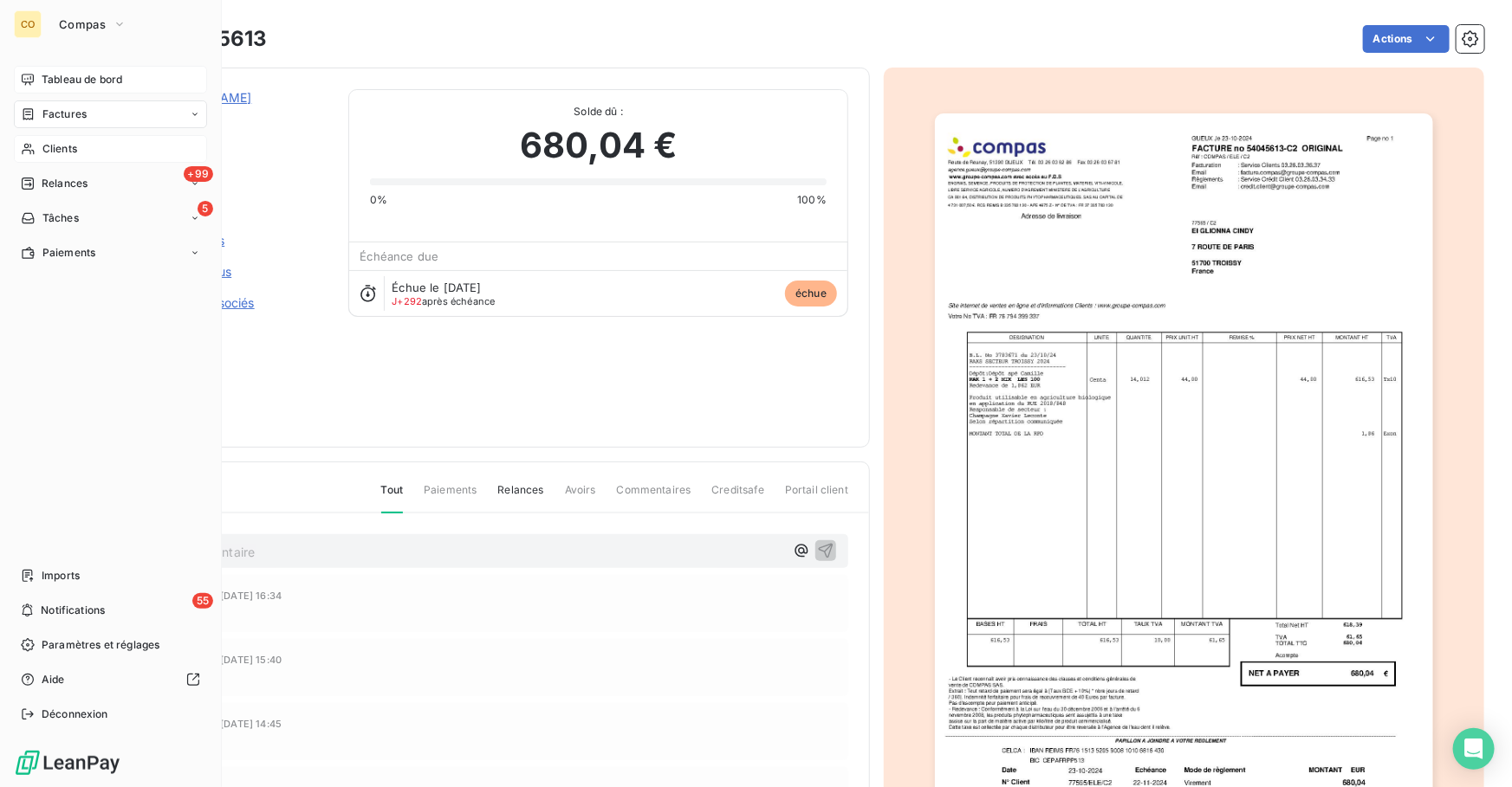
click at [85, 77] on span "Tableau de bord" at bounding box center [82, 80] width 81 height 16
